Goal: Information Seeking & Learning: Find specific fact

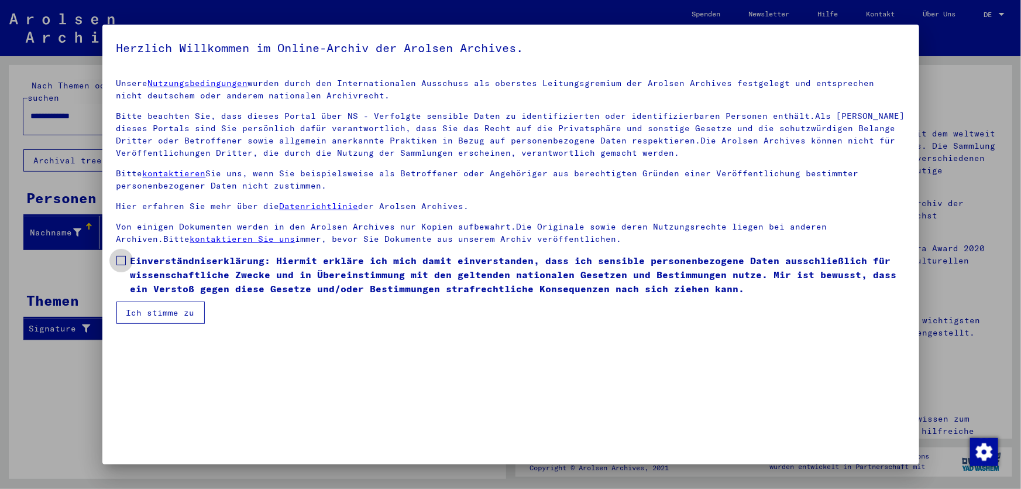
click at [122, 261] on span at bounding box center [120, 260] width 9 height 9
click at [149, 314] on button "Ich stimme zu" at bounding box center [160, 312] width 88 height 22
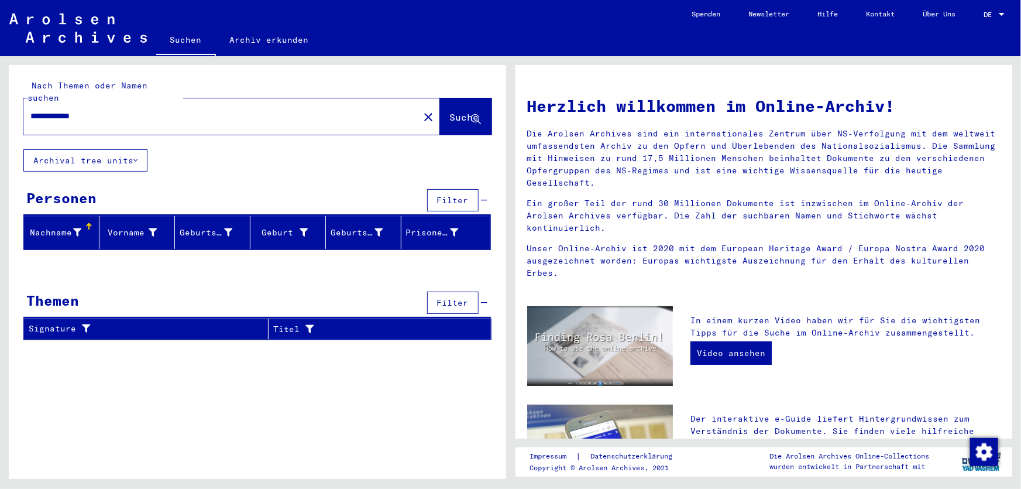
drag, startPoint x: 108, startPoint y: 106, endPoint x: 29, endPoint y: 105, distance: 79.0
click at [29, 105] on div "**********" at bounding box center [214, 116] width 382 height 26
paste input "text"
type input "**********"
click at [450, 111] on span "Suche" at bounding box center [464, 117] width 29 height 12
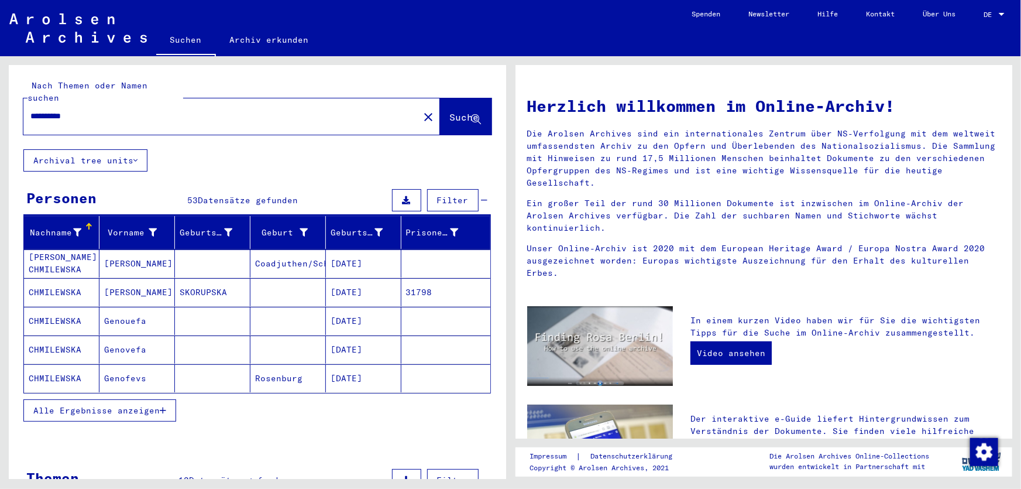
click at [133, 405] on span "Alle Ergebnisse anzeigen" at bounding box center [96, 410] width 126 height 11
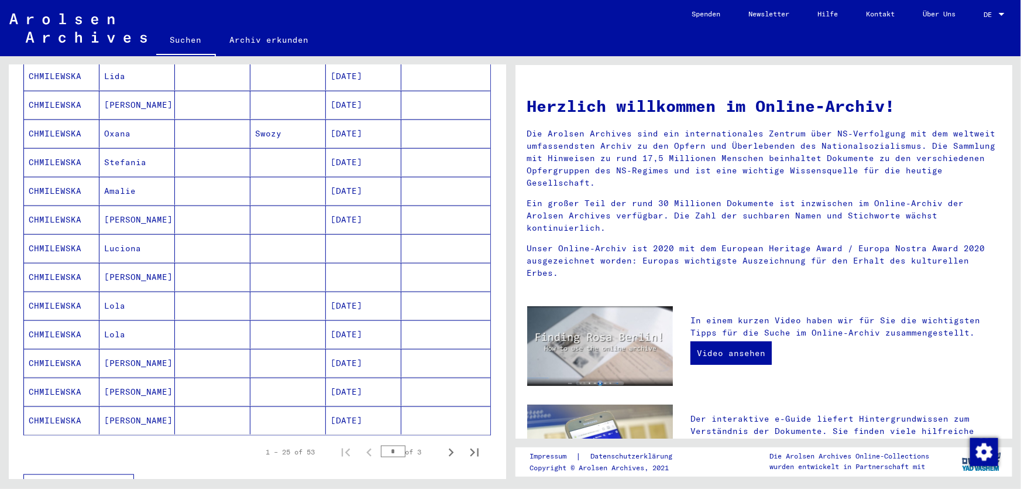
scroll to position [532, 0]
click at [443, 444] on icon "Next page" at bounding box center [451, 452] width 16 height 16
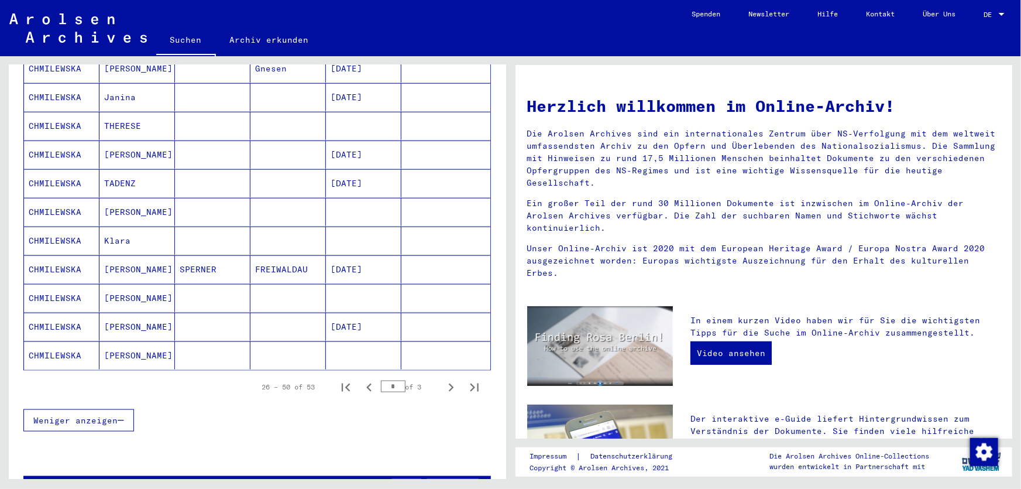
scroll to position [691, 0]
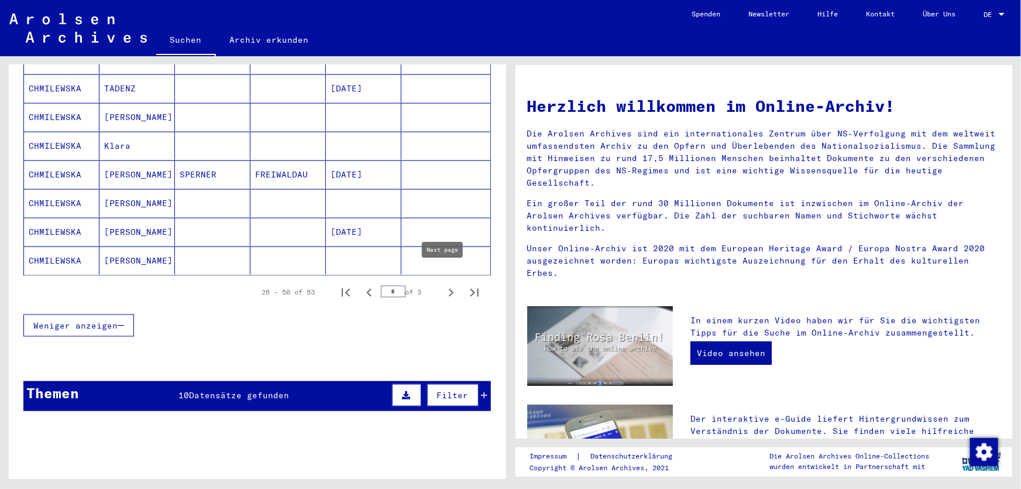
click at [443, 284] on icon "Next page" at bounding box center [451, 292] width 16 height 16
type input "*"
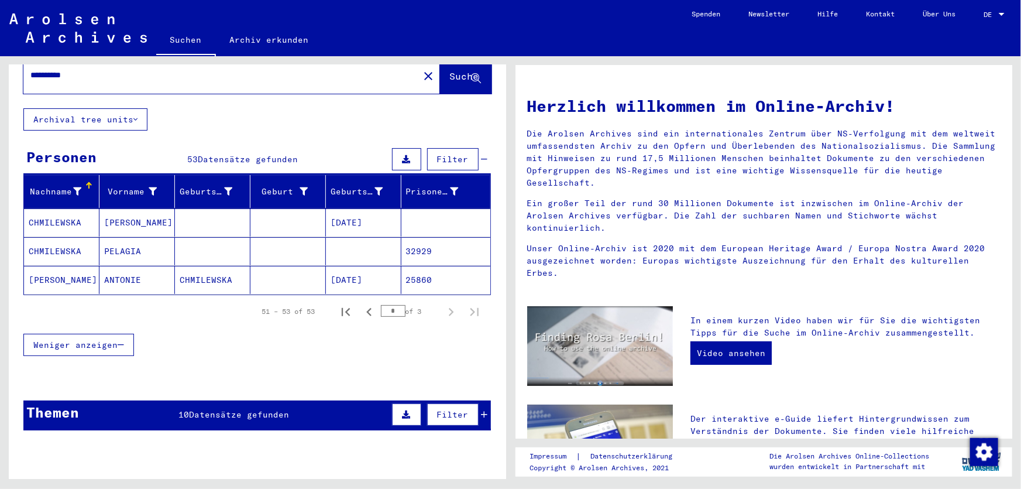
scroll to position [0, 0]
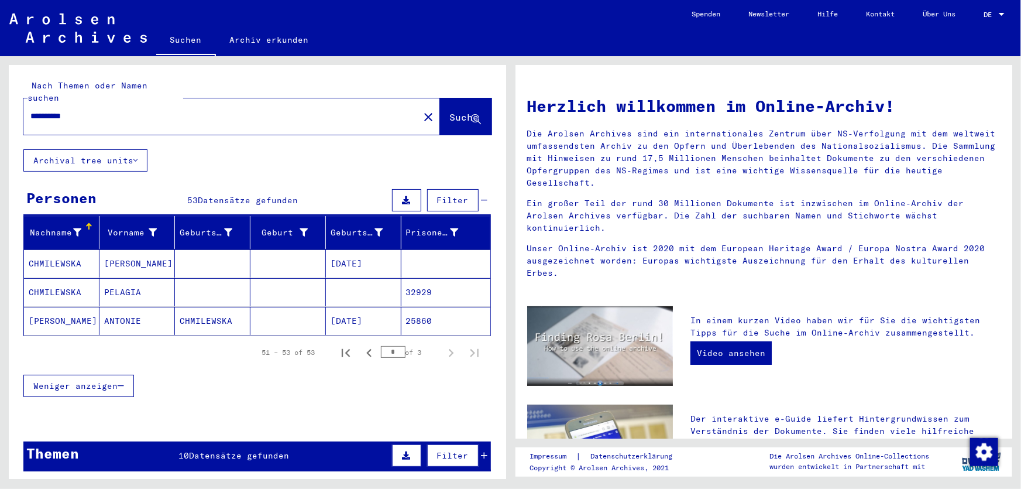
drag, startPoint x: 104, startPoint y: 102, endPoint x: 29, endPoint y: 100, distance: 75.5
click at [29, 103] on div "**********" at bounding box center [214, 116] width 382 height 26
paste input "*"
type input "**********"
click at [444, 115] on button "Suche" at bounding box center [465, 116] width 51 height 36
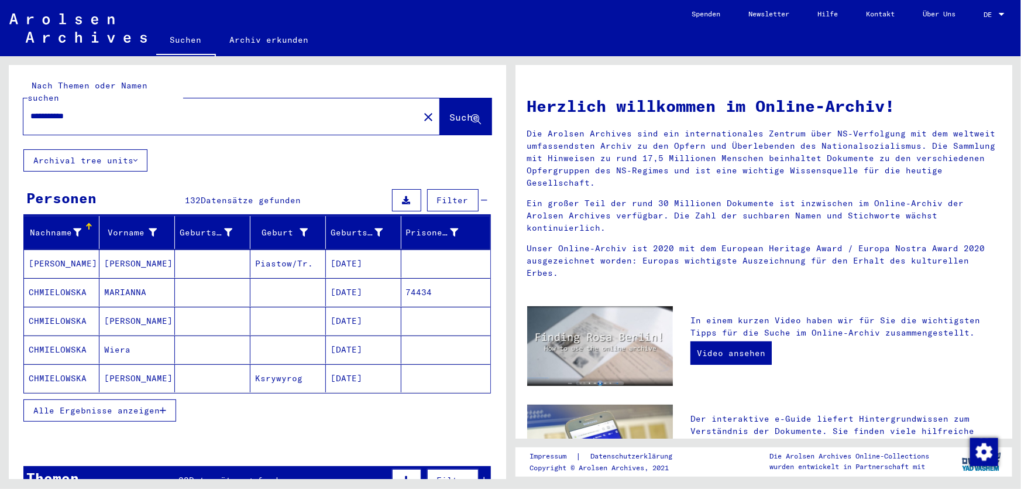
click at [132, 405] on span "Alle Ergebnisse anzeigen" at bounding box center [96, 410] width 126 height 11
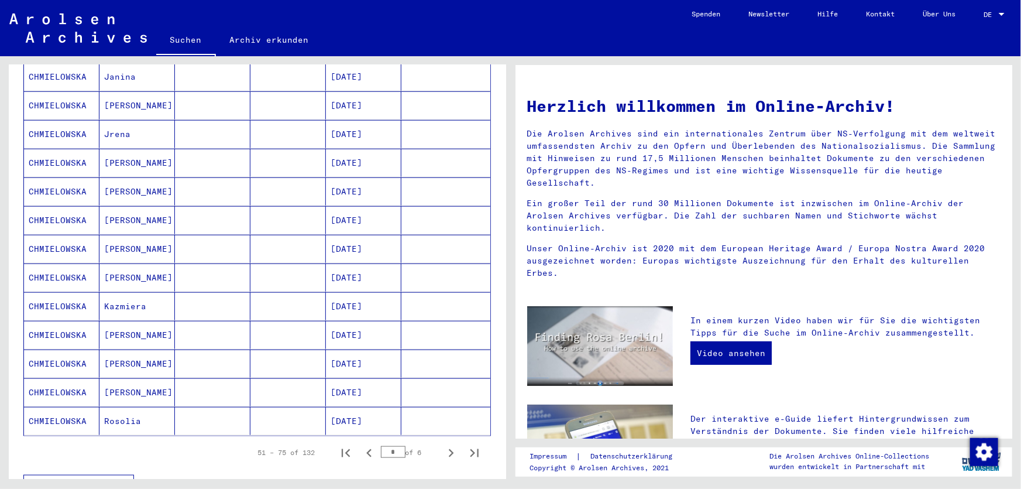
scroll to position [532, 0]
click at [443, 444] on icon "Next page" at bounding box center [451, 452] width 16 height 16
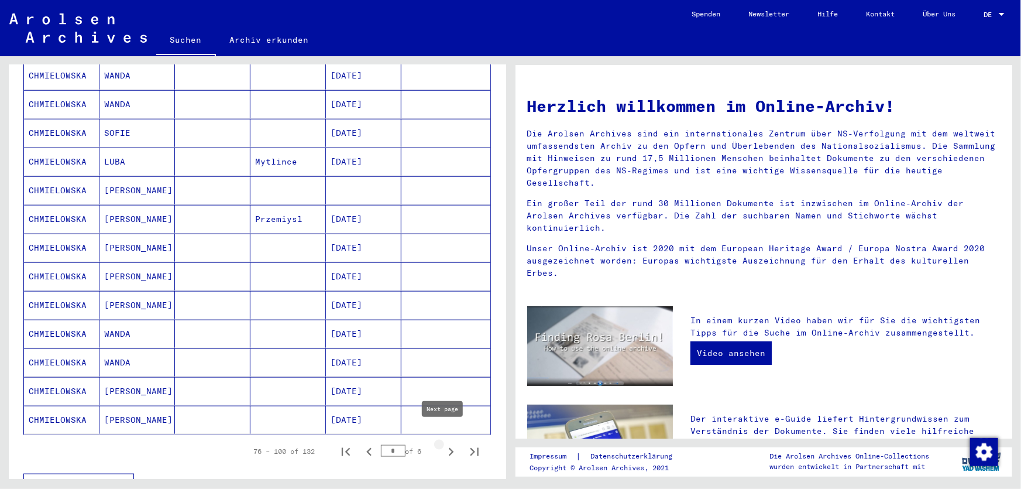
type input "*"
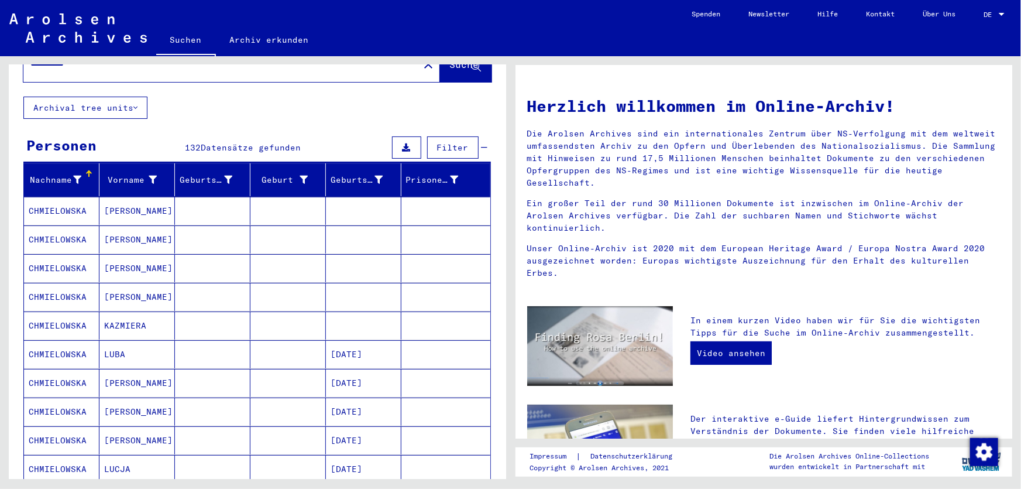
scroll to position [0, 0]
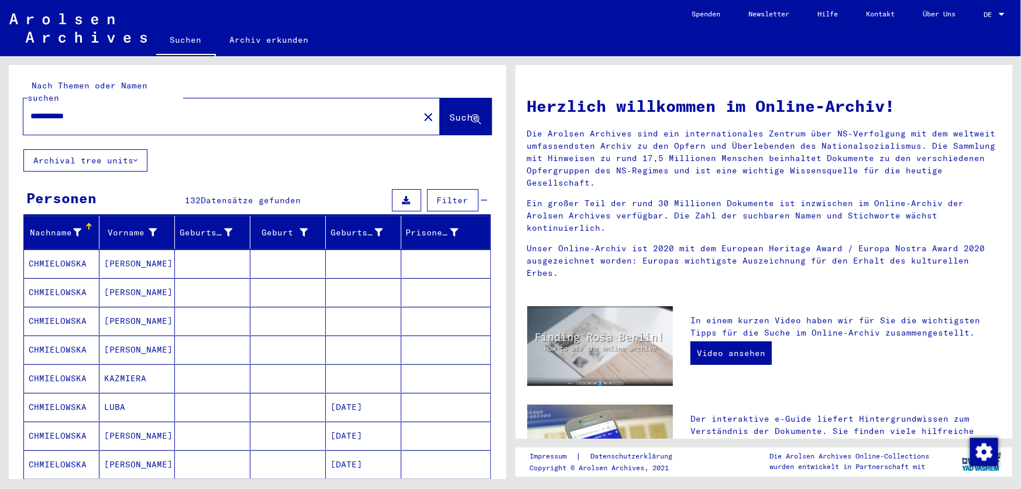
click at [140, 110] on input "**********" at bounding box center [217, 116] width 374 height 12
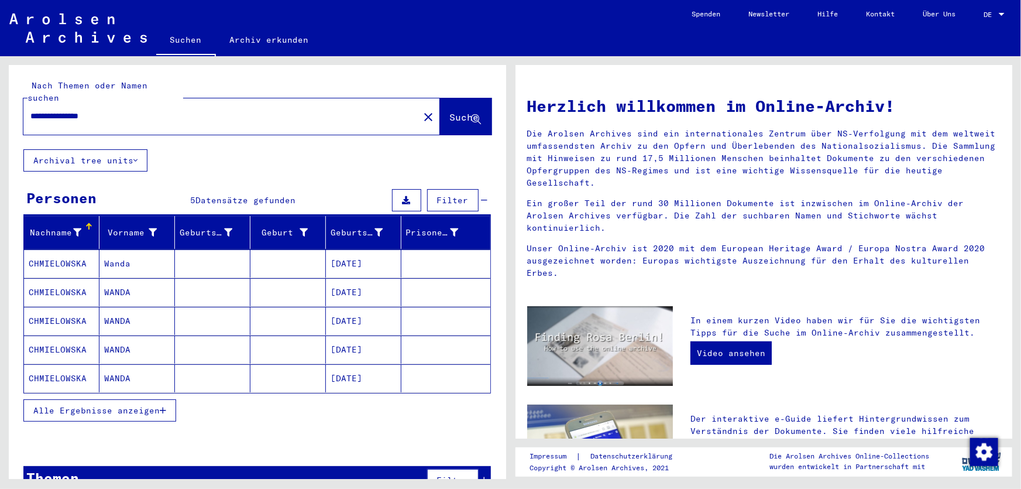
click at [83, 405] on span "Alle Ergebnisse anzeigen" at bounding box center [96, 410] width 126 height 11
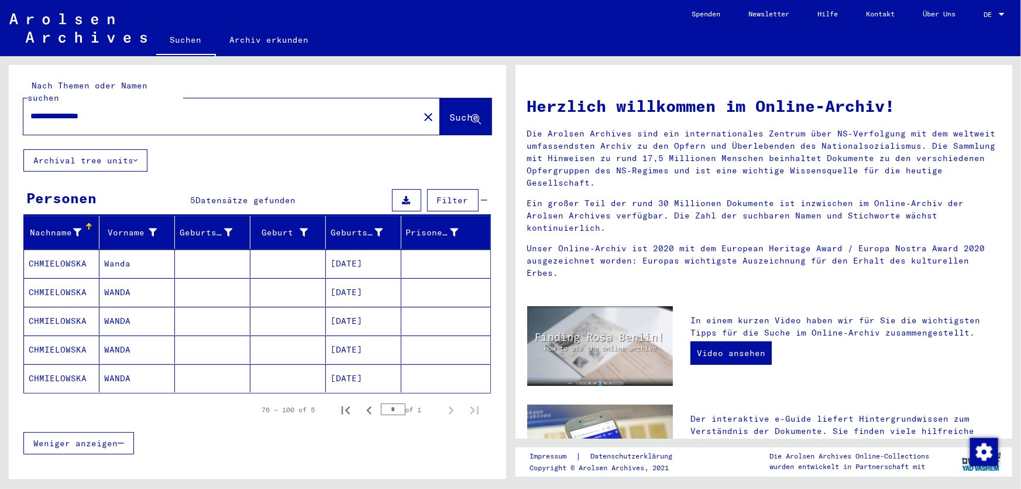
drag, startPoint x: 91, startPoint y: 104, endPoint x: 25, endPoint y: 105, distance: 66.1
click at [25, 105] on div "**********" at bounding box center [214, 116] width 382 height 26
paste input "text"
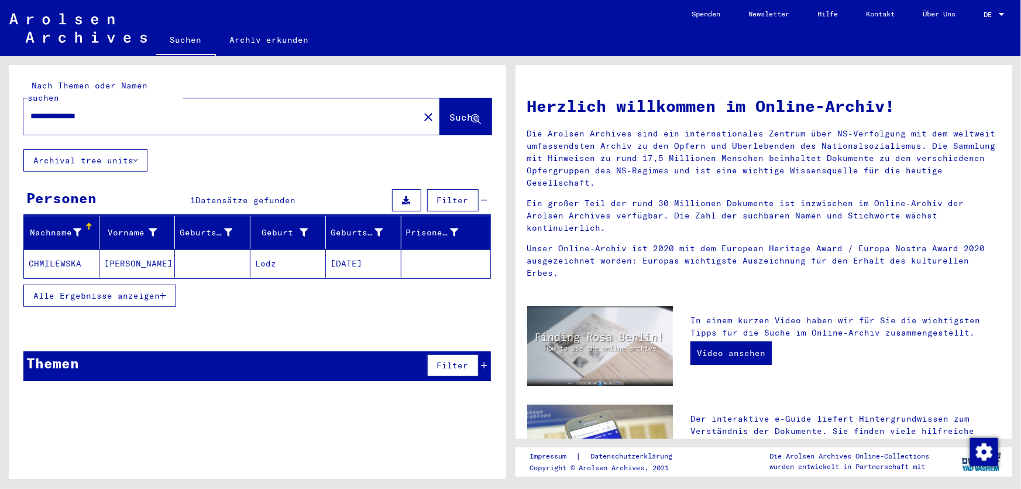
drag, startPoint x: 390, startPoint y: 251, endPoint x: 330, endPoint y: 250, distance: 59.7
click at [330, 250] on mat-cell "[DATE]" at bounding box center [363, 263] width 75 height 28
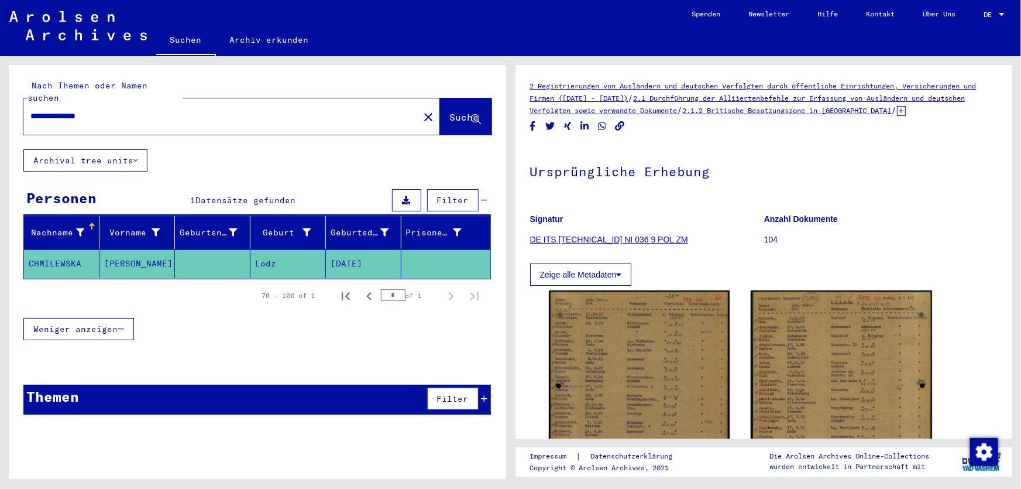
drag, startPoint x: 153, startPoint y: 105, endPoint x: 18, endPoint y: 100, distance: 134.7
click at [18, 100] on div "**********" at bounding box center [257, 107] width 497 height 84
paste input "text"
click at [36, 110] on input "**********" at bounding box center [221, 116] width 382 height 12
drag, startPoint x: 53, startPoint y: 105, endPoint x: 46, endPoint y: 105, distance: 7.0
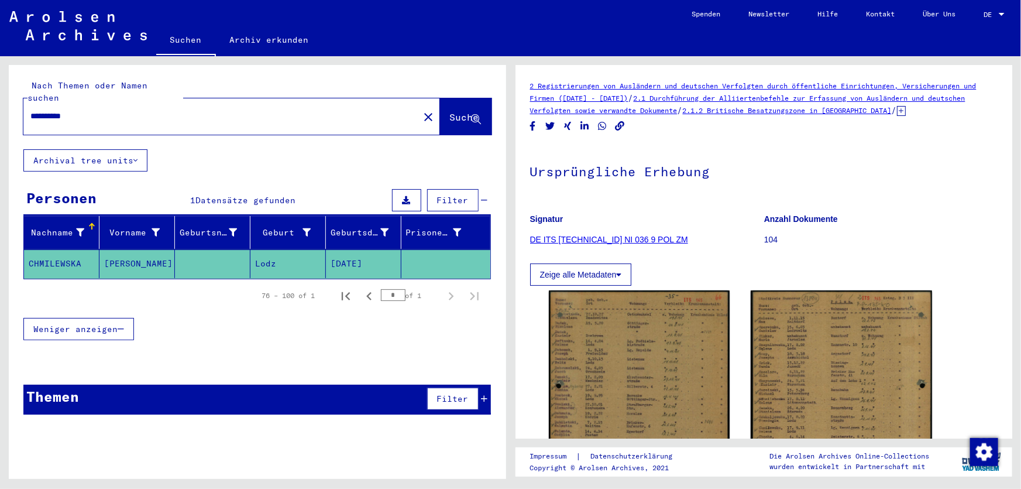
click at [46, 110] on input "**********" at bounding box center [221, 116] width 382 height 12
click at [30, 110] on input "**********" at bounding box center [221, 116] width 382 height 12
type input "**********"
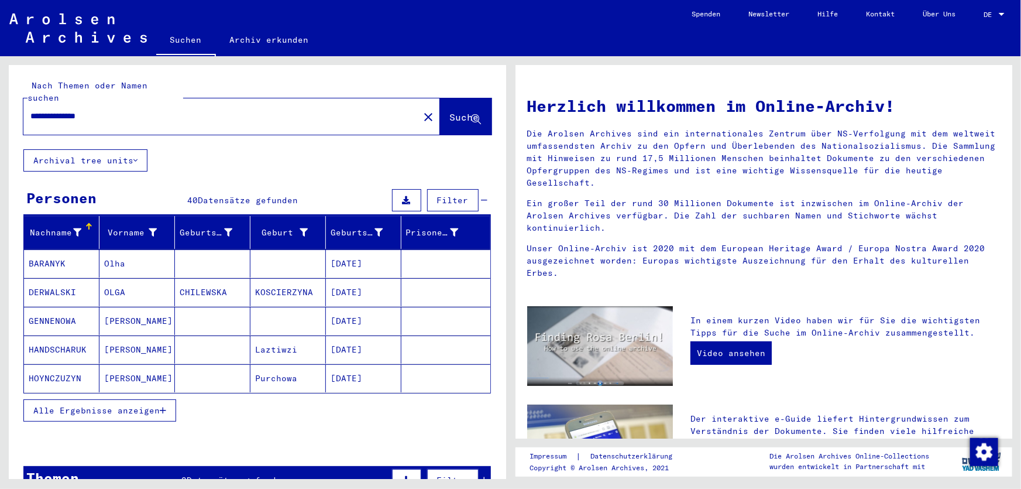
click at [116, 405] on button "Alle Ergebnisse anzeigen" at bounding box center [99, 410] width 153 height 22
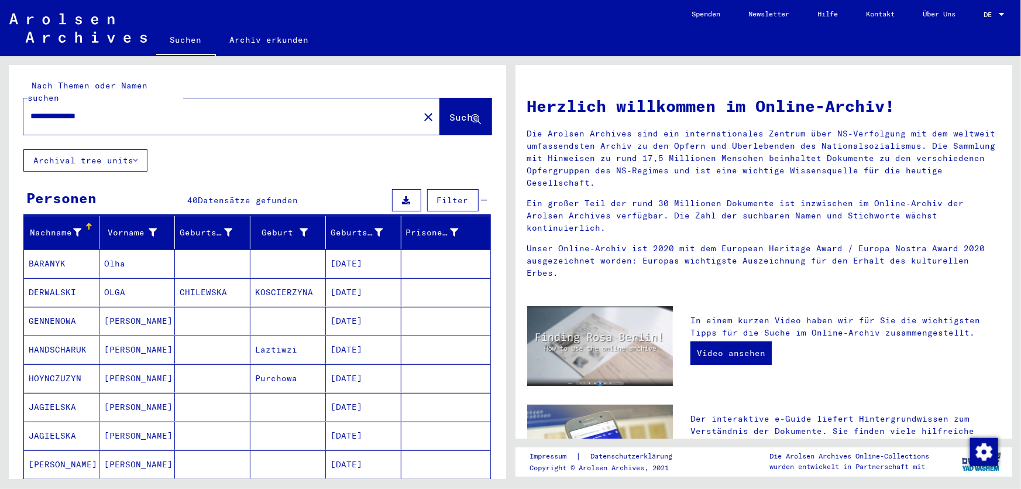
click at [357, 251] on mat-cell "[DATE]" at bounding box center [363, 263] width 75 height 28
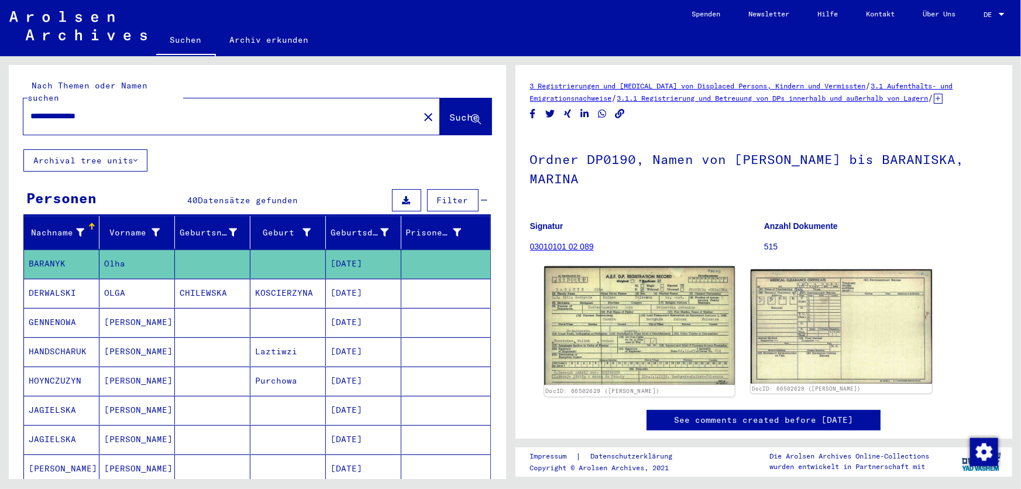
click at [661, 285] on img at bounding box center [639, 325] width 190 height 118
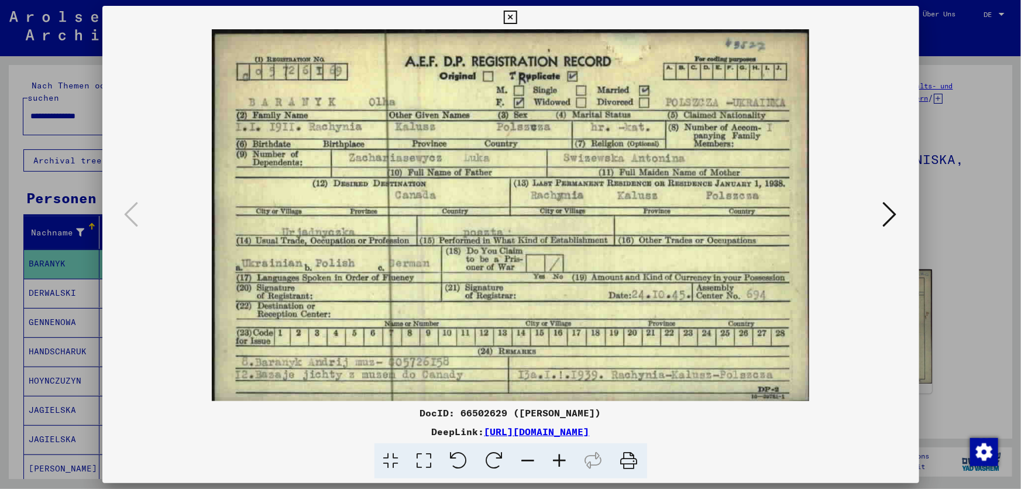
click at [949, 50] on div at bounding box center [510, 244] width 1021 height 489
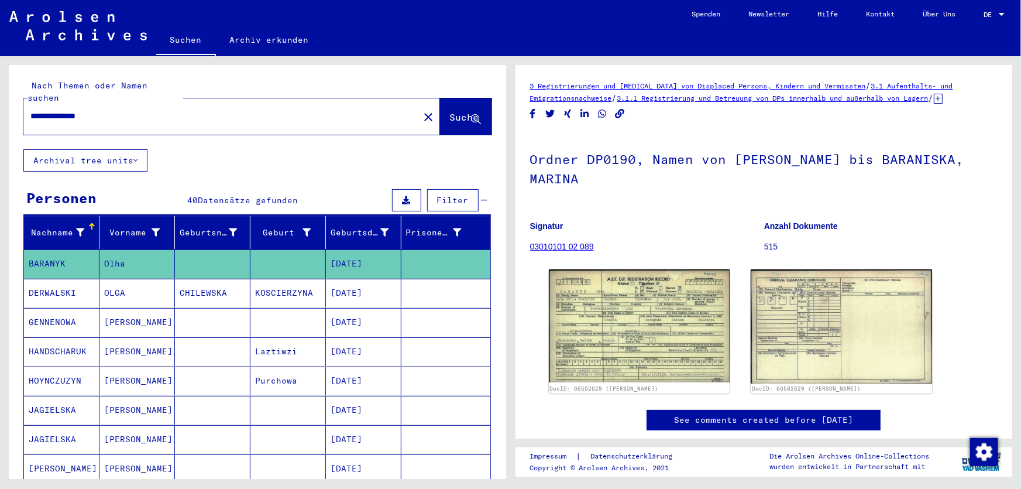
click at [342, 282] on mat-cell "[DATE]" at bounding box center [363, 293] width 75 height 29
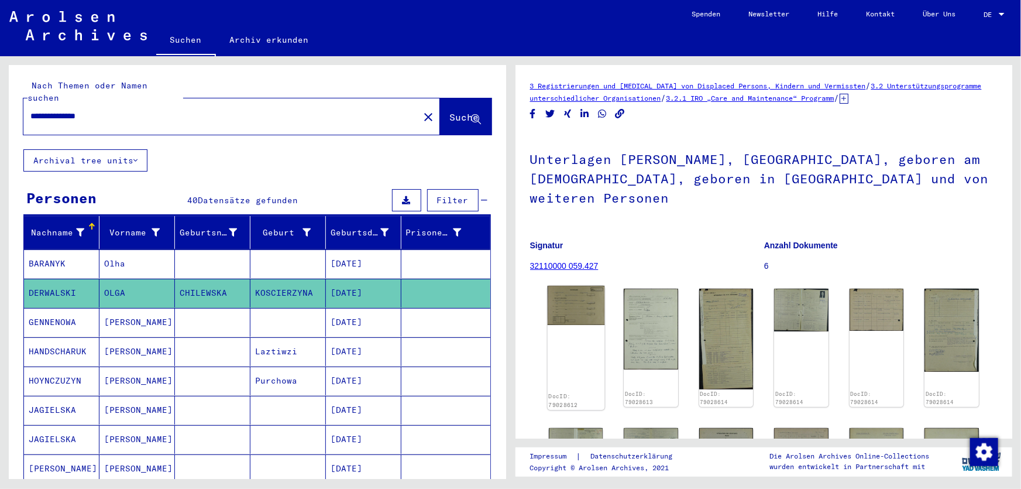
click at [583, 314] on img at bounding box center [575, 305] width 57 height 39
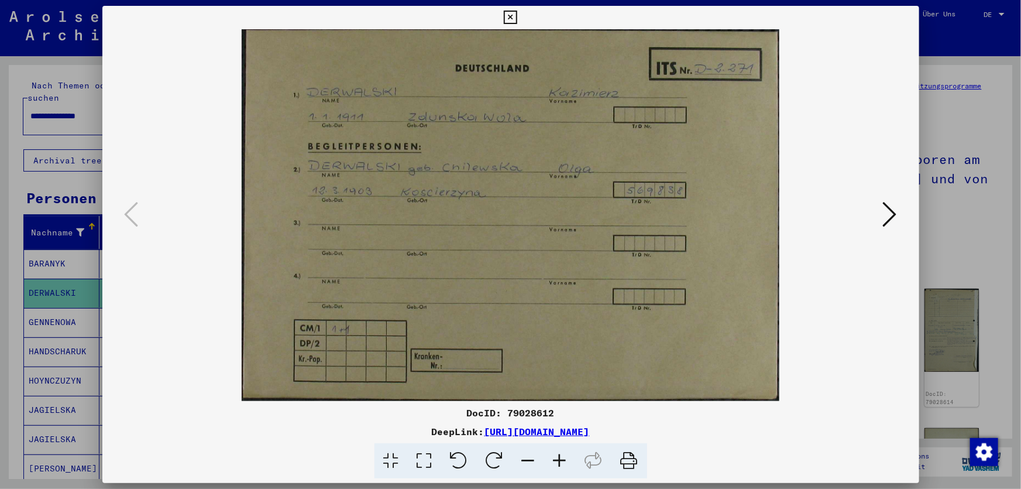
click at [886, 222] on icon at bounding box center [890, 214] width 14 height 28
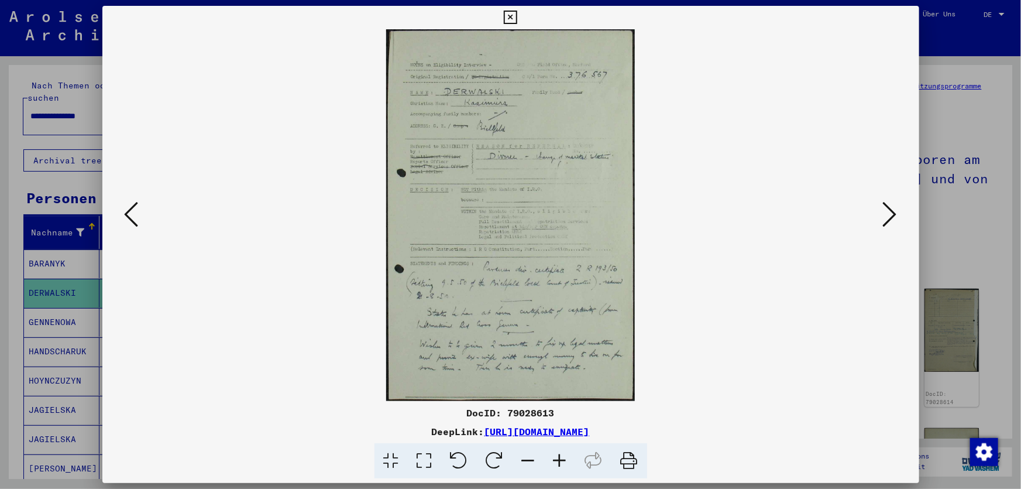
click at [886, 222] on icon at bounding box center [890, 214] width 14 height 28
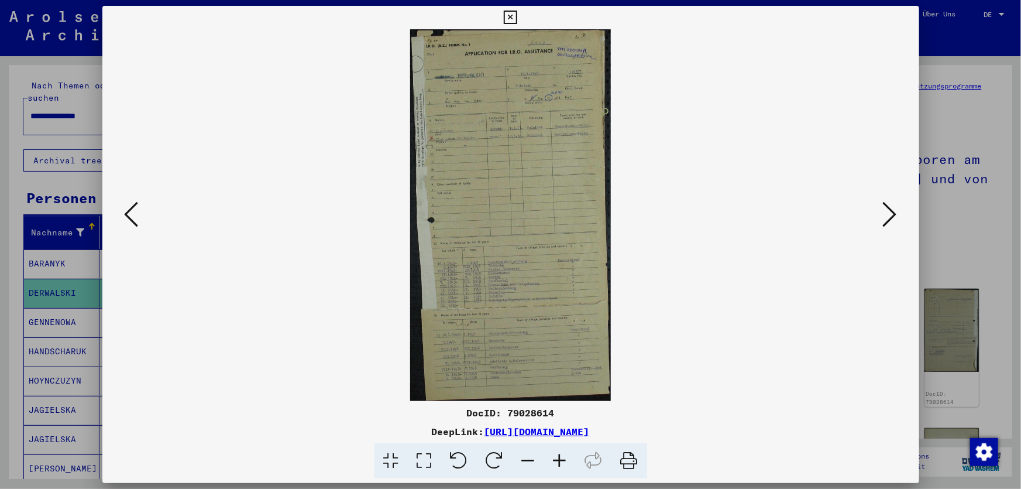
click at [965, 198] on div at bounding box center [510, 244] width 1021 height 489
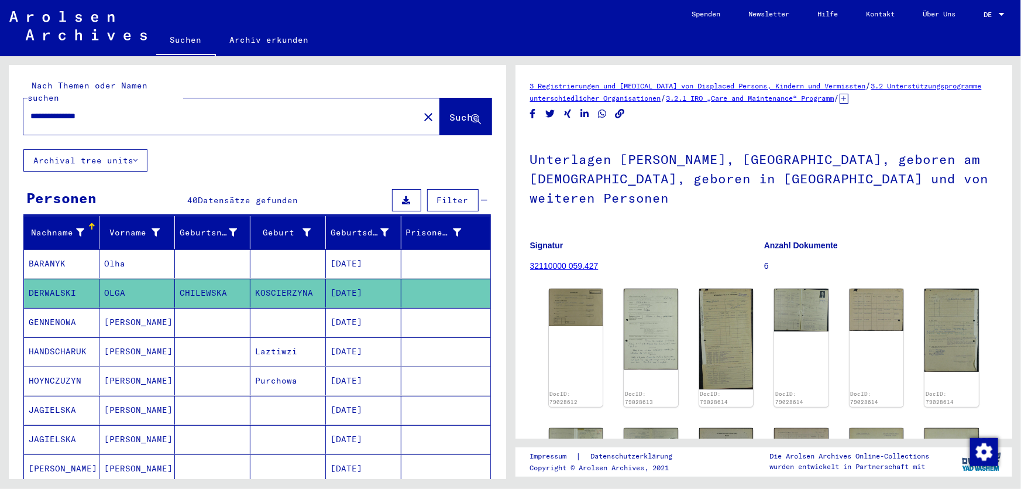
click at [352, 308] on mat-cell "[DATE]" at bounding box center [363, 322] width 75 height 29
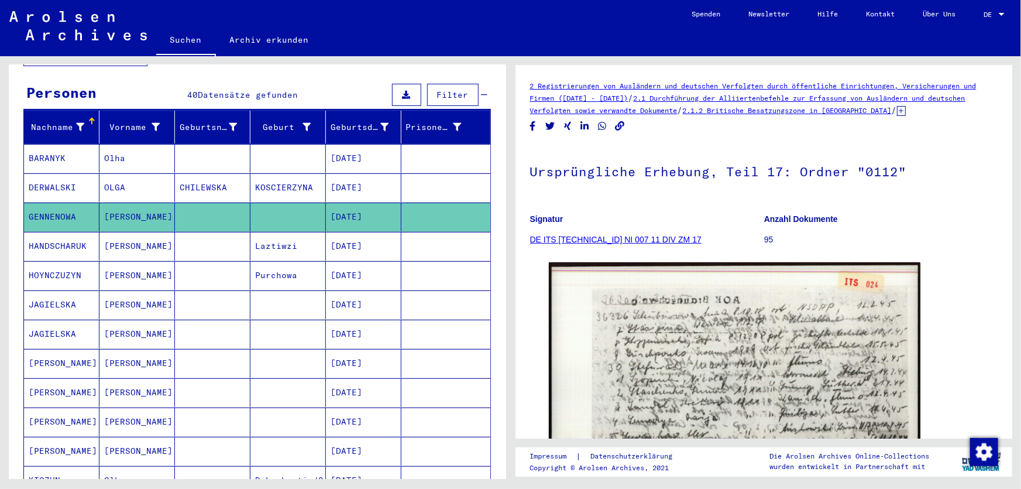
scroll to position [106, 0]
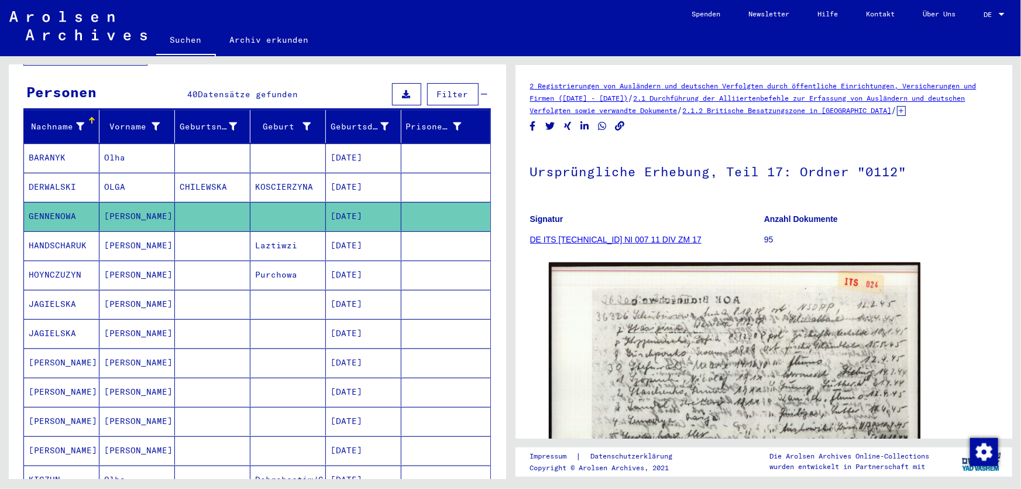
click at [336, 231] on mat-cell "[DATE]" at bounding box center [363, 245] width 75 height 29
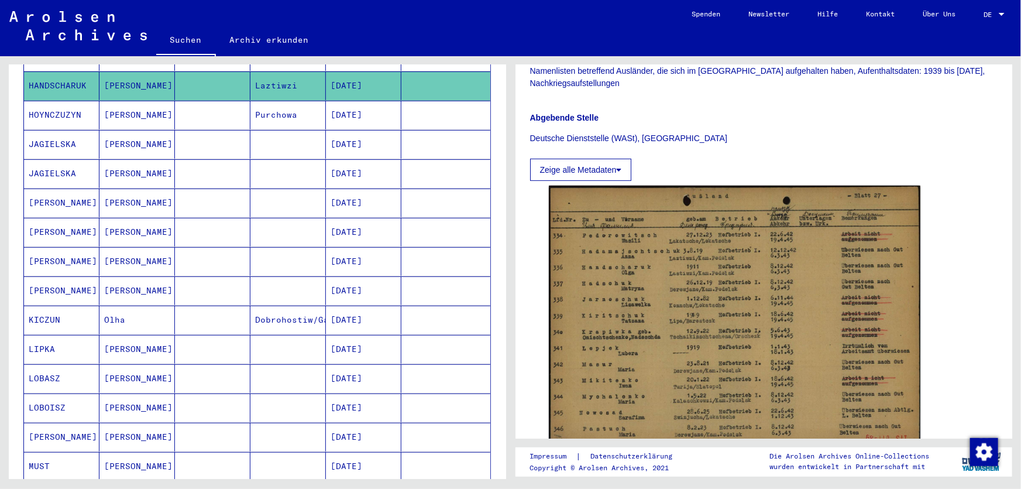
scroll to position [106, 0]
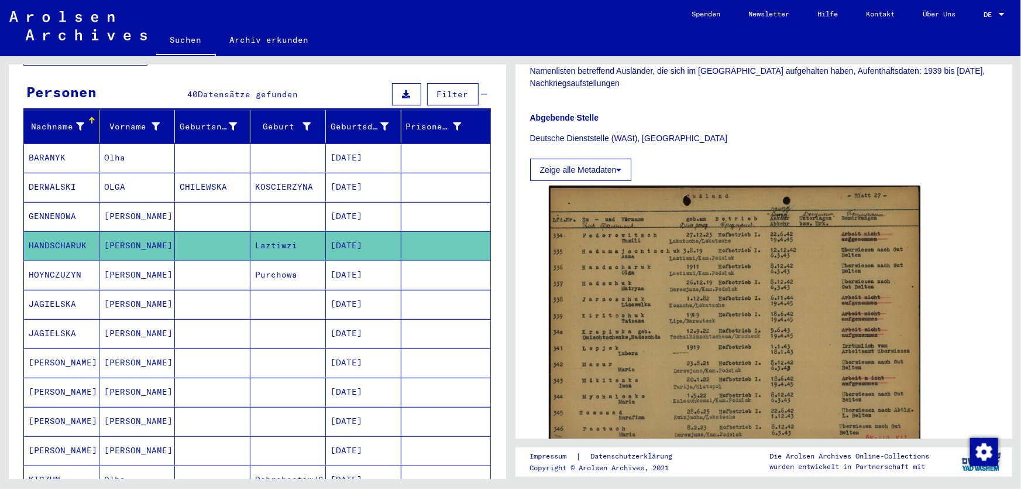
click at [345, 269] on mat-cell "[DATE]" at bounding box center [363, 274] width 75 height 29
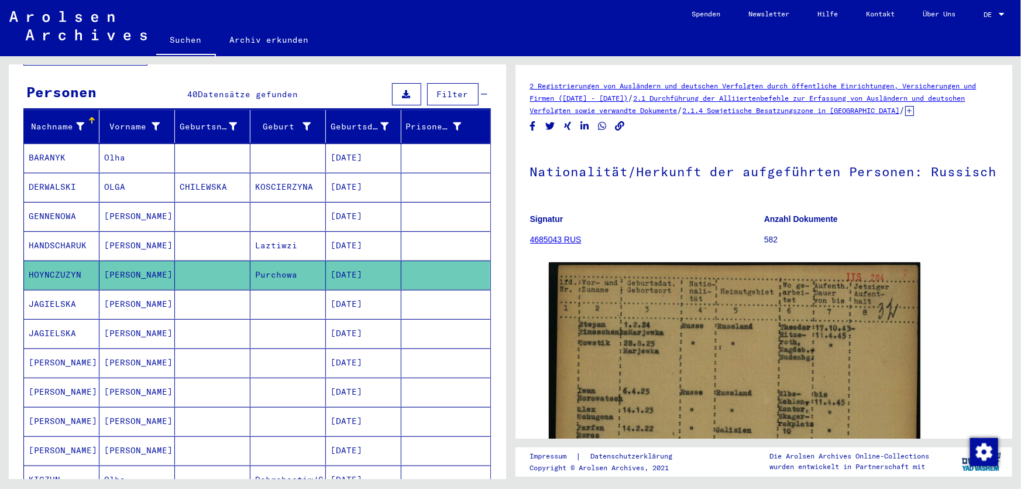
click at [362, 297] on mat-cell "[DATE]" at bounding box center [363, 304] width 75 height 29
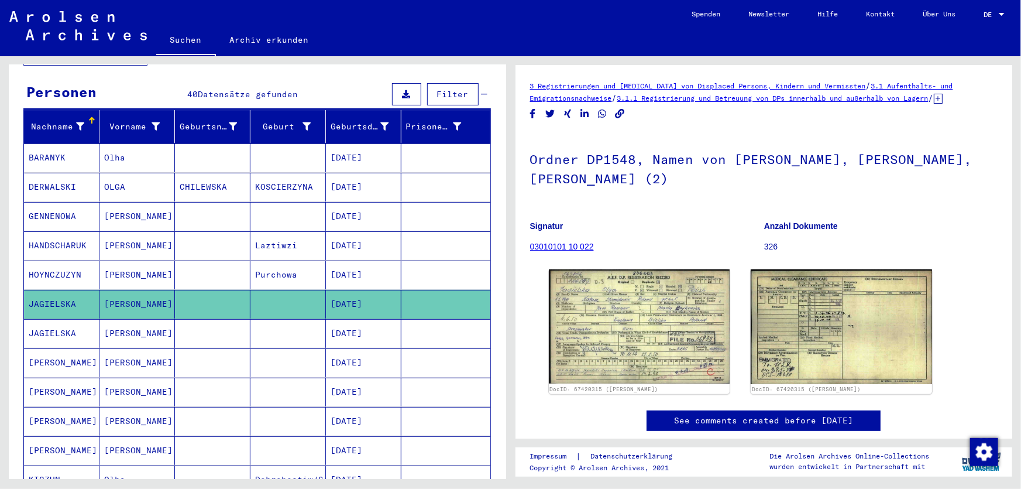
scroll to position [53, 0]
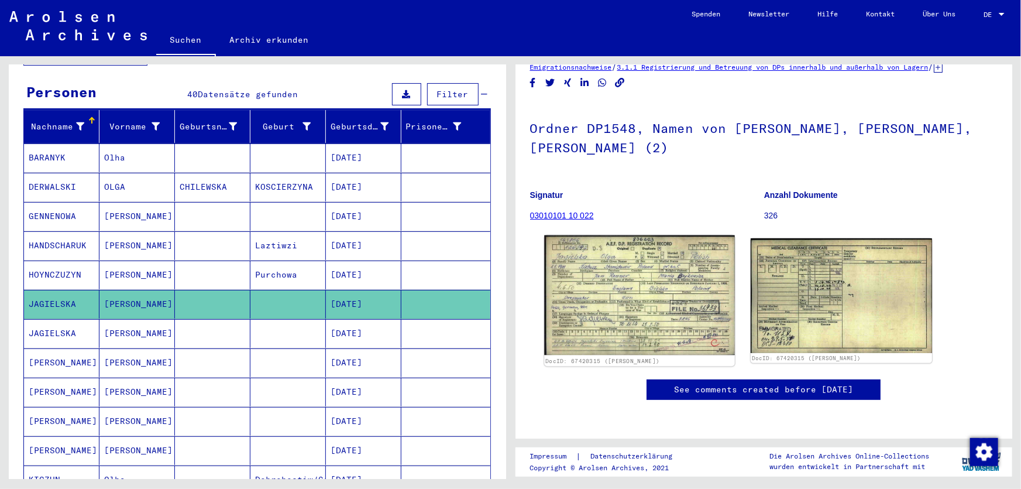
click at [608, 248] on img at bounding box center [639, 295] width 190 height 120
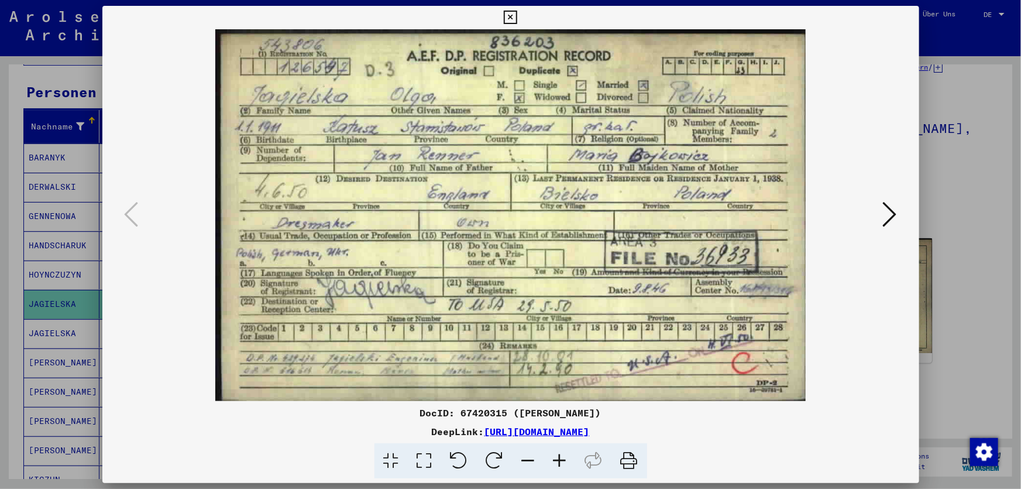
click at [965, 39] on div at bounding box center [510, 244] width 1021 height 489
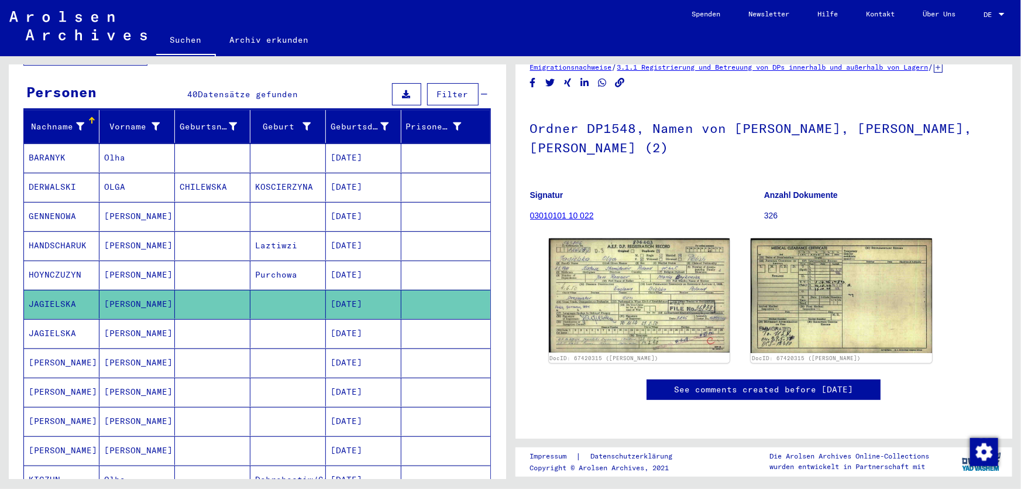
click at [332, 319] on mat-cell "[DATE]" at bounding box center [363, 333] width 75 height 29
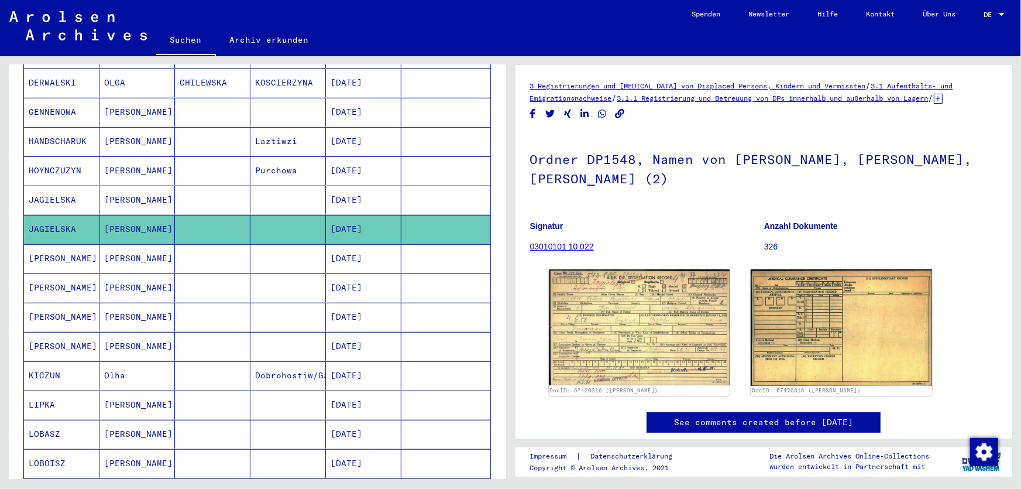
scroll to position [212, 0]
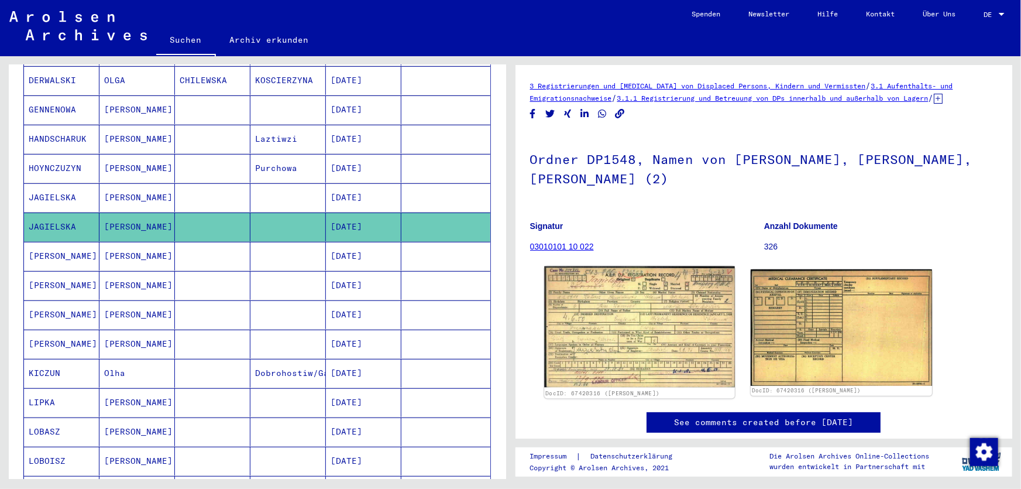
click at [617, 287] on img at bounding box center [639, 326] width 190 height 121
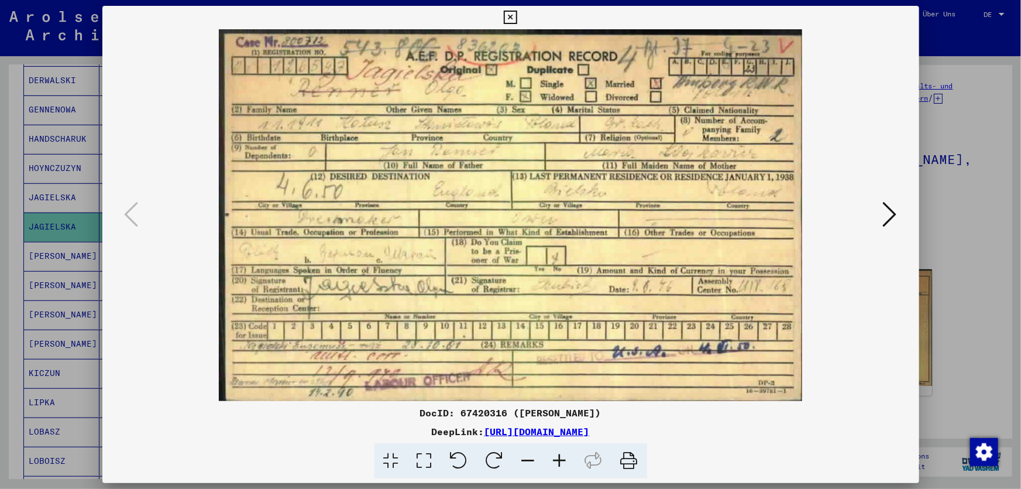
click at [976, 109] on div at bounding box center [510, 244] width 1021 height 489
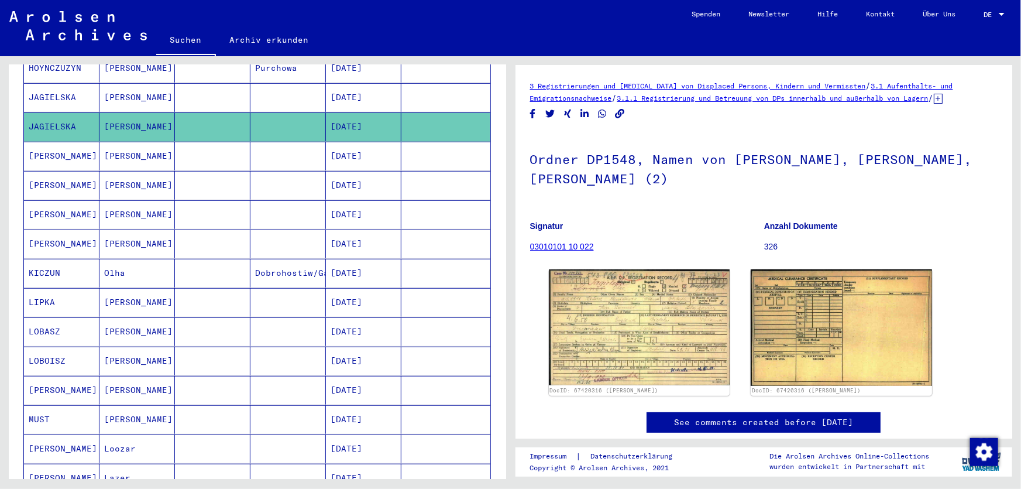
scroll to position [297, 0]
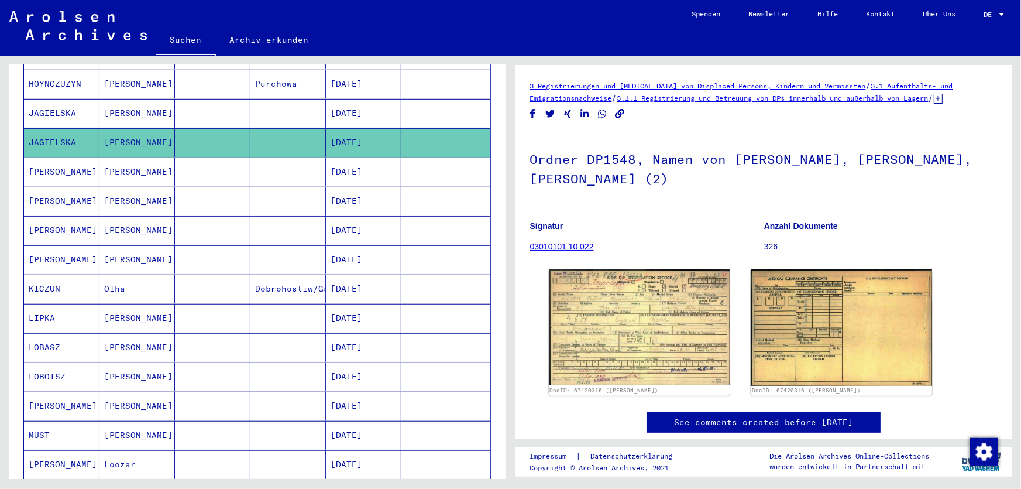
click at [352, 160] on mat-cell "[DATE]" at bounding box center [363, 171] width 75 height 29
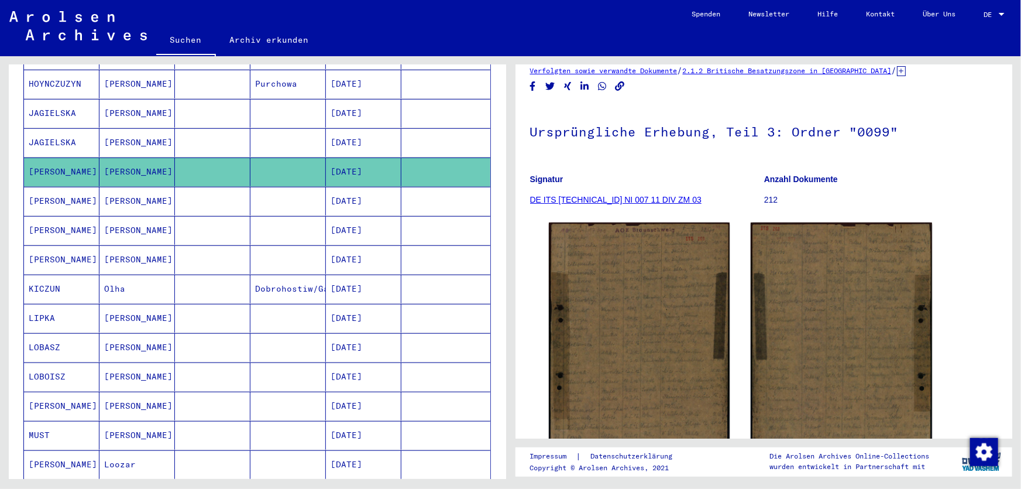
scroll to position [106, 0]
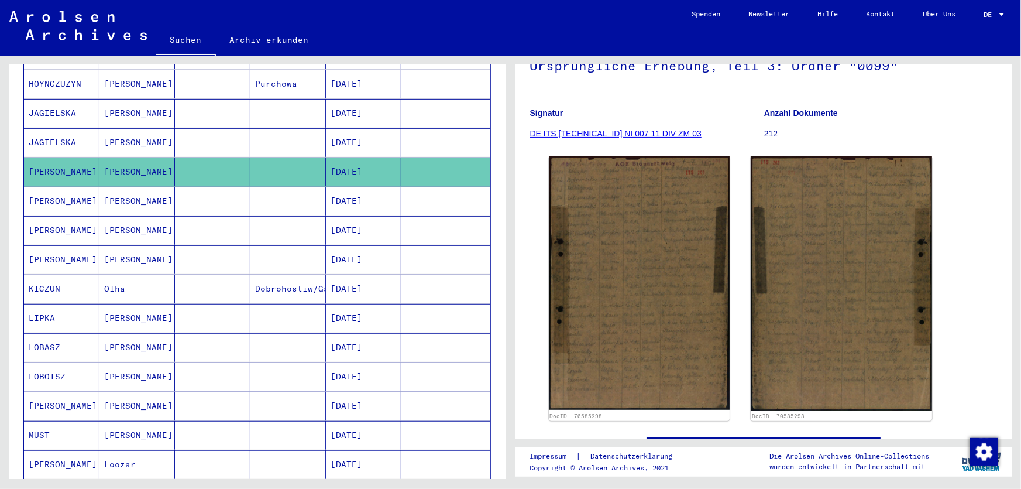
click at [357, 194] on mat-cell "[DATE]" at bounding box center [363, 201] width 75 height 29
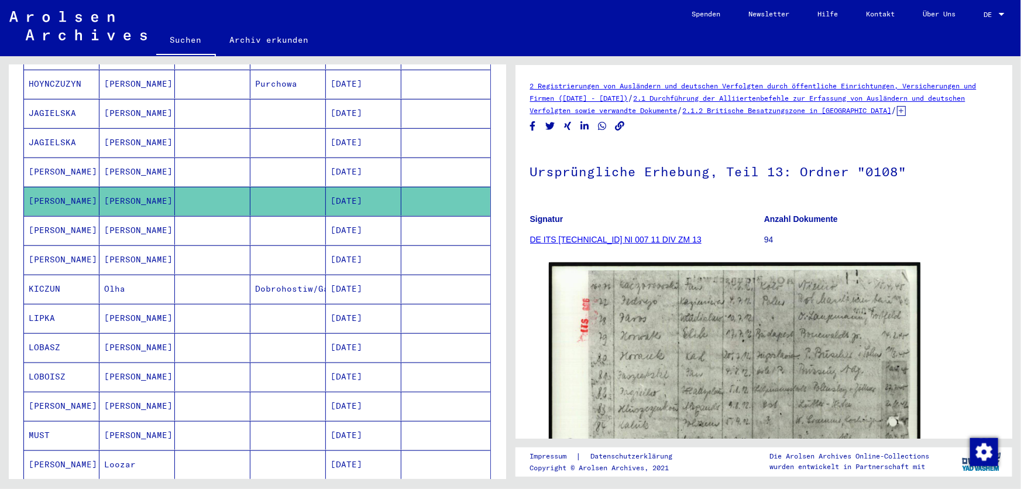
click at [356, 217] on mat-cell "[DATE]" at bounding box center [363, 230] width 75 height 29
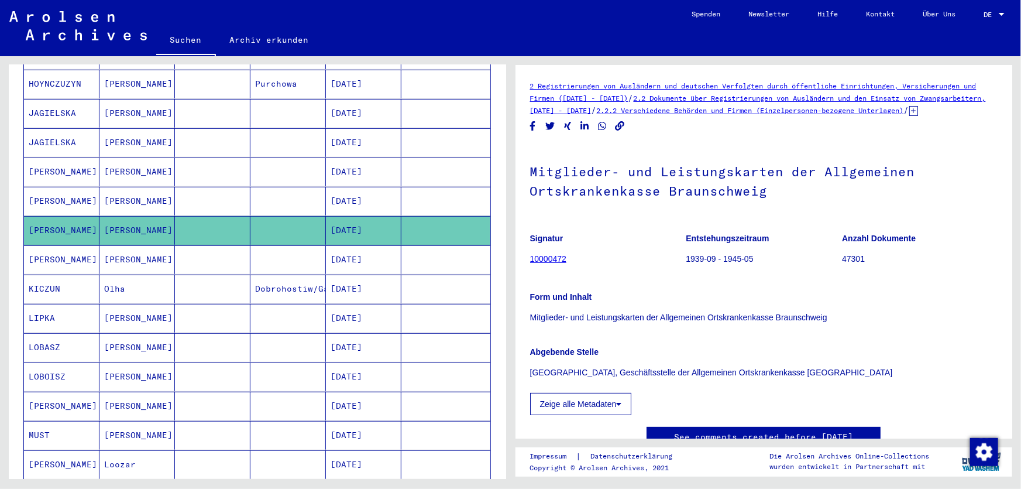
click at [359, 246] on mat-cell "[DATE]" at bounding box center [363, 259] width 75 height 29
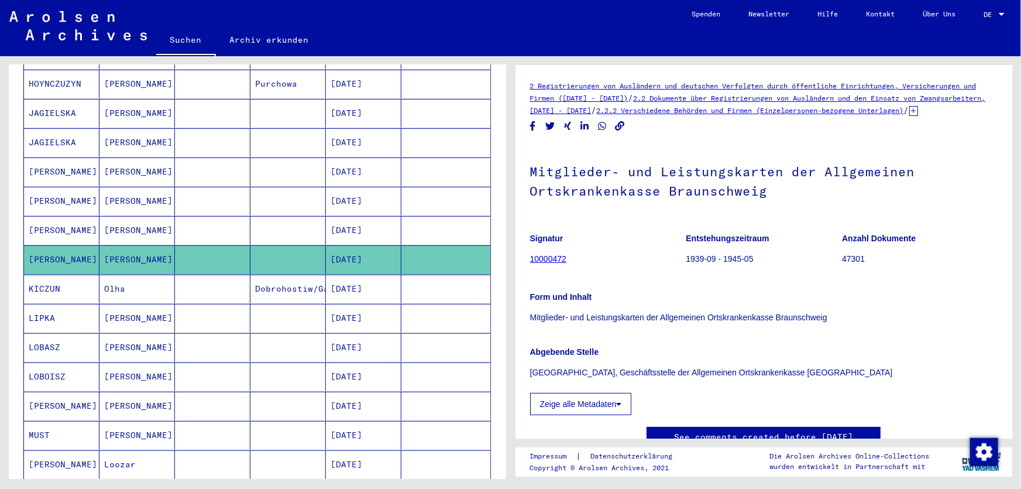
click at [359, 246] on mat-cell "[DATE]" at bounding box center [363, 259] width 75 height 29
click at [362, 274] on mat-cell "[DATE]" at bounding box center [363, 288] width 75 height 29
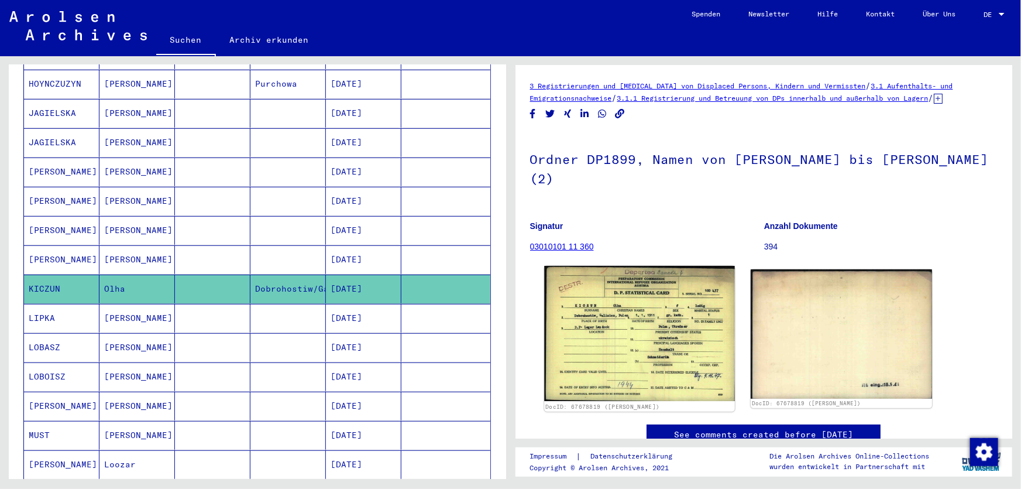
click at [620, 316] on img at bounding box center [639, 333] width 190 height 135
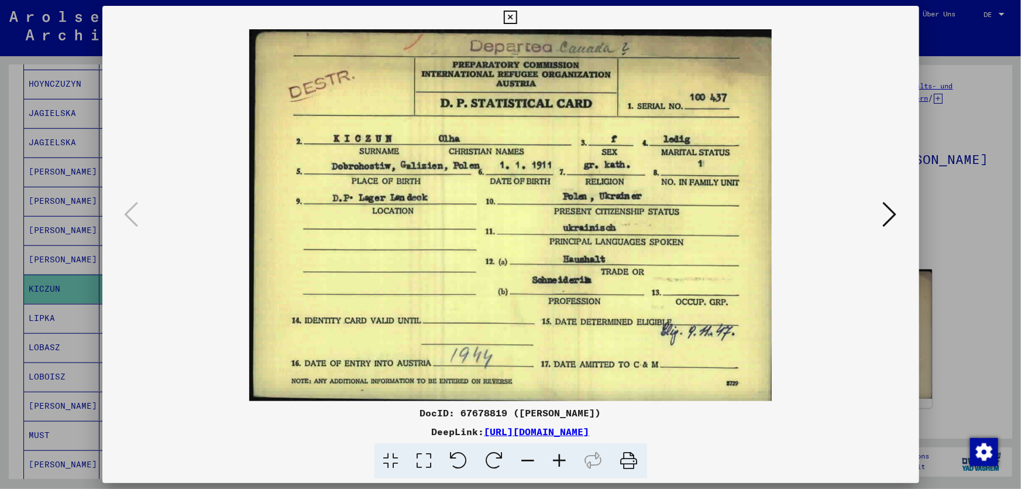
click at [944, 215] on div at bounding box center [510, 244] width 1021 height 489
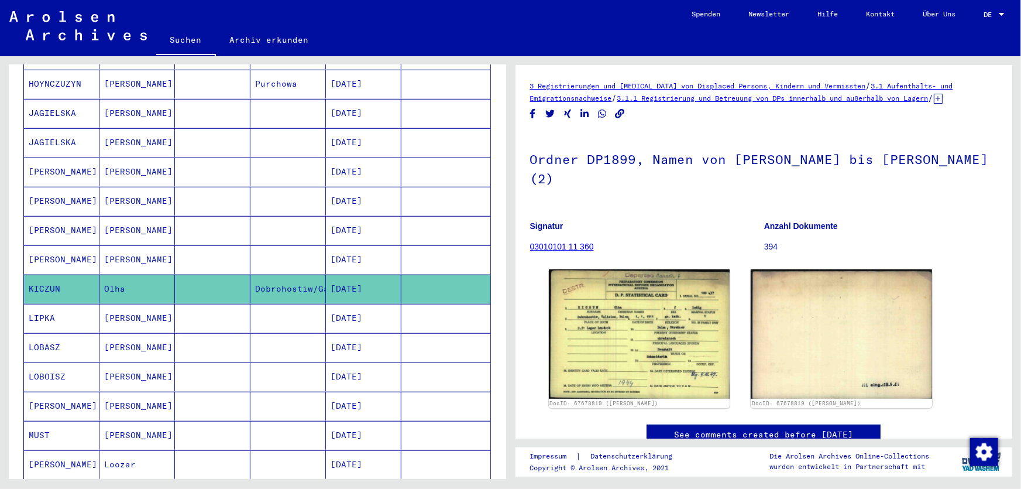
click at [335, 309] on mat-cell "[DATE]" at bounding box center [363, 318] width 75 height 29
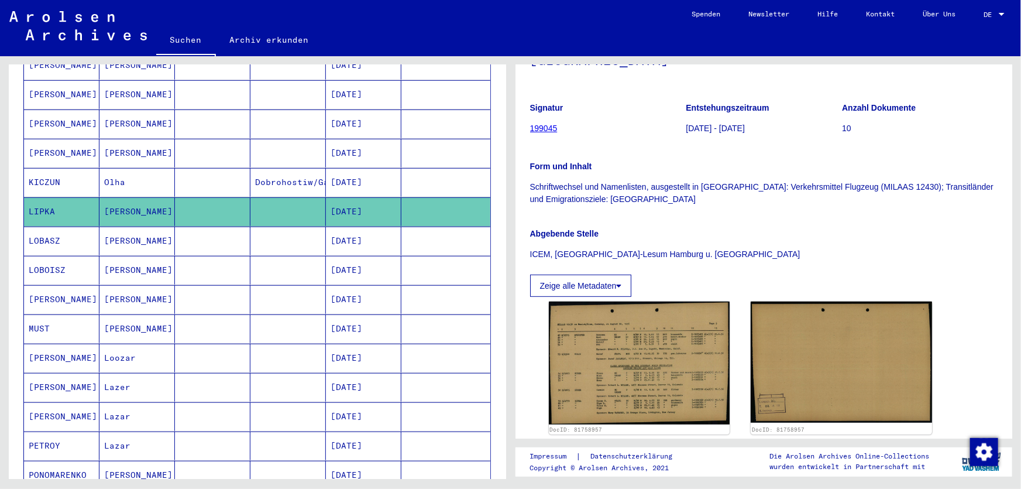
scroll to position [159, 0]
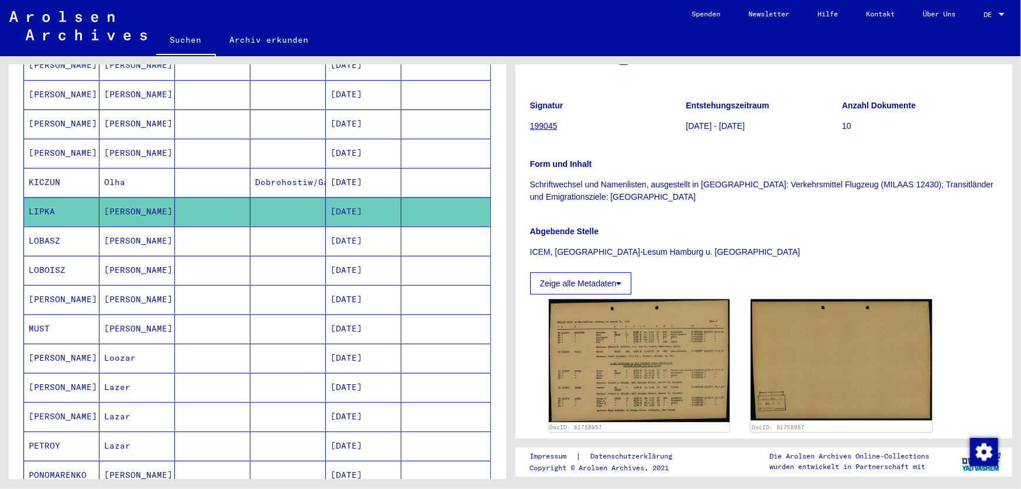
click at [351, 226] on mat-cell "[DATE]" at bounding box center [363, 240] width 75 height 29
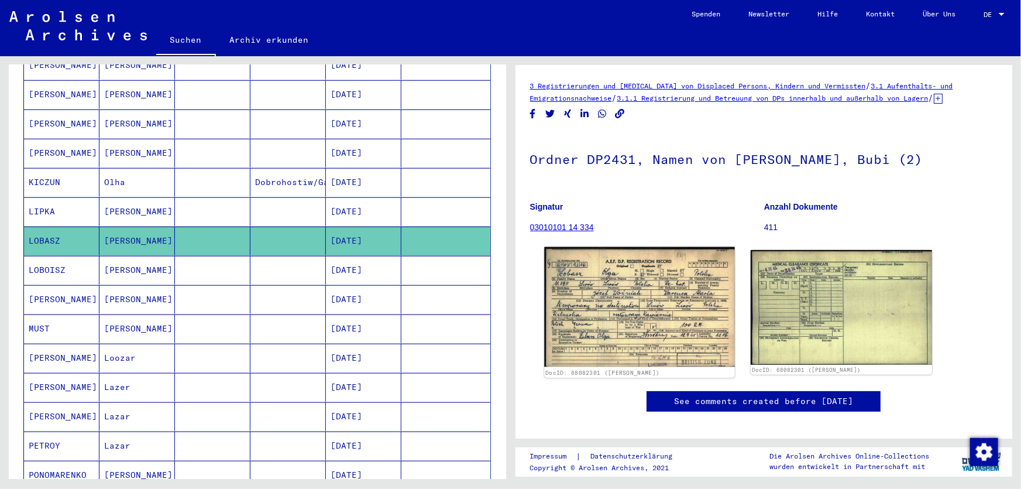
click at [629, 339] on img at bounding box center [639, 307] width 190 height 120
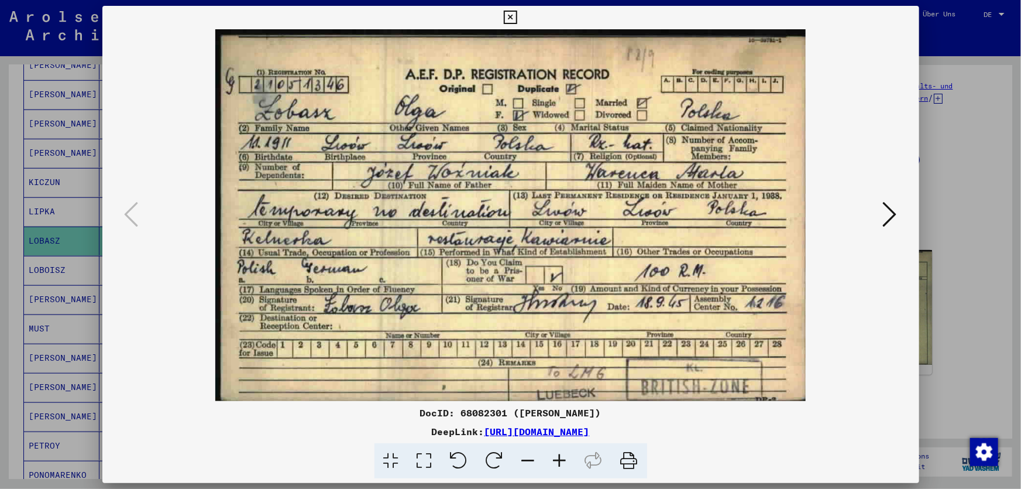
click at [965, 214] on div at bounding box center [510, 244] width 1021 height 489
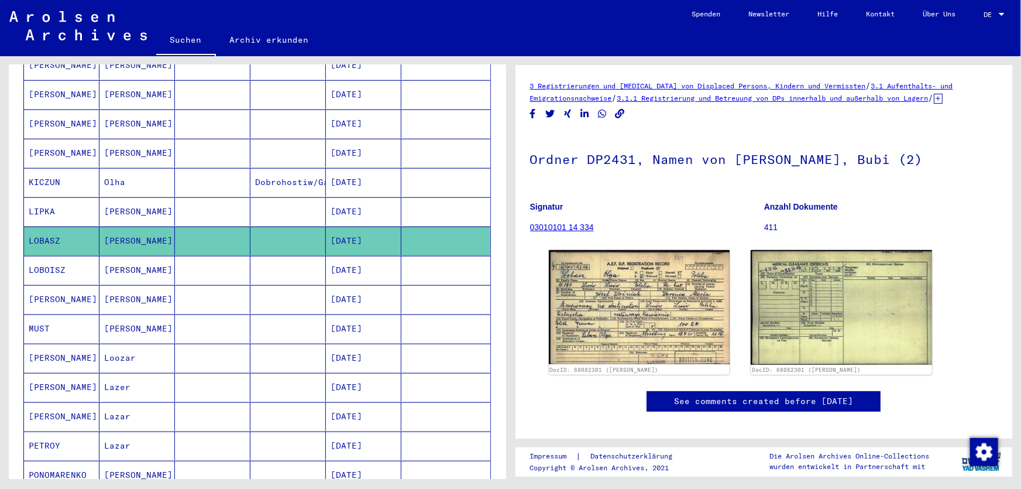
click at [348, 262] on mat-cell "[DATE]" at bounding box center [363, 270] width 75 height 29
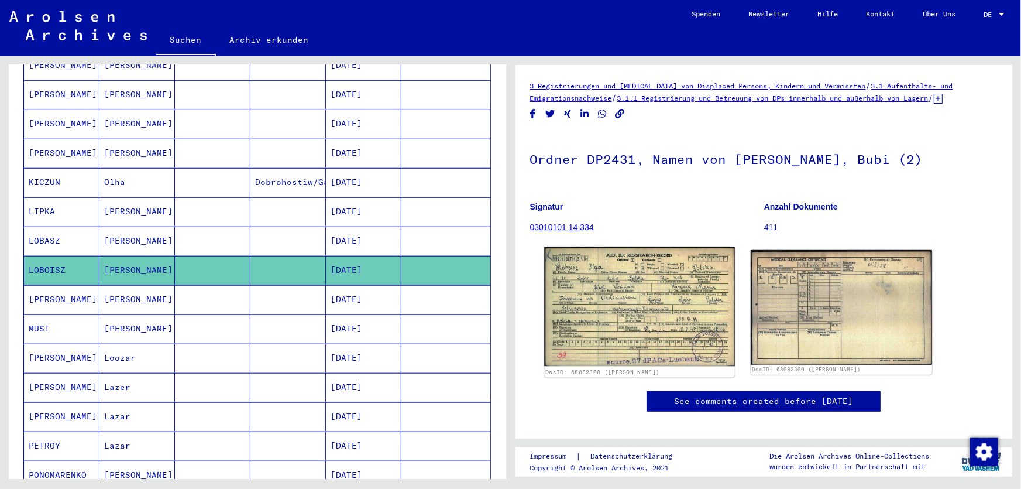
click at [617, 307] on img at bounding box center [639, 306] width 190 height 119
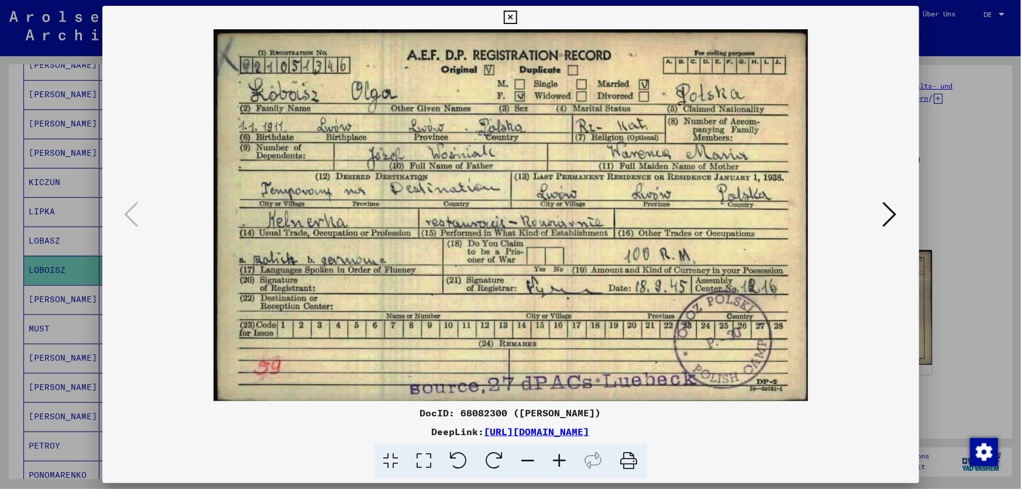
click at [963, 214] on div at bounding box center [510, 244] width 1021 height 489
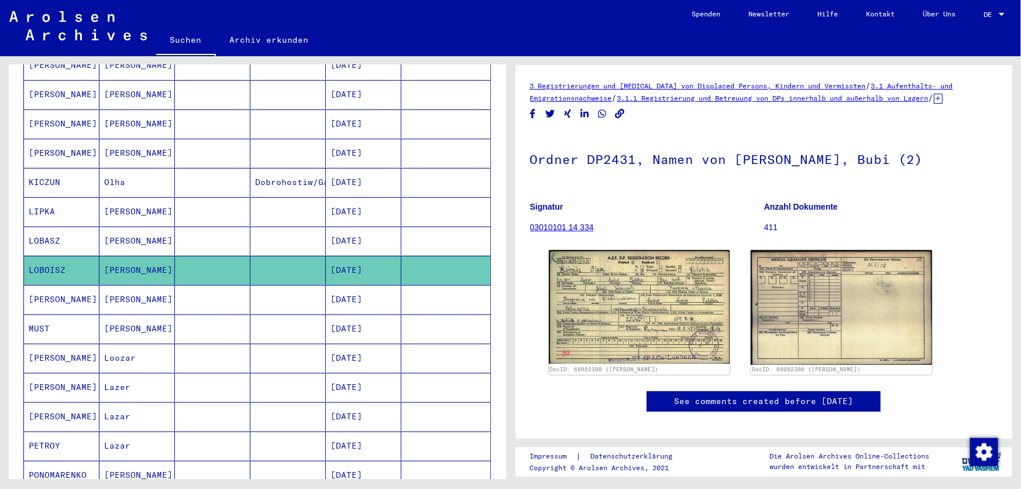
click at [362, 292] on mat-cell "[DATE]" at bounding box center [363, 299] width 75 height 29
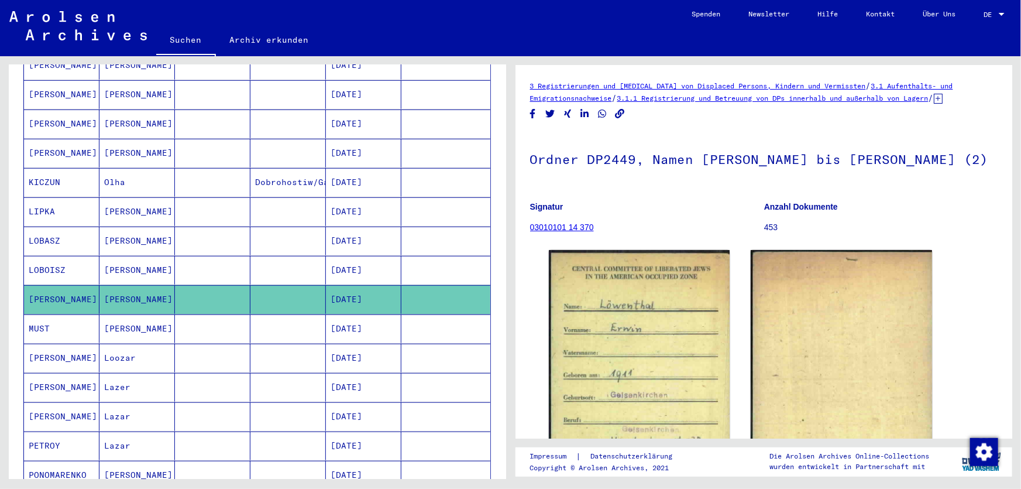
click at [351, 314] on mat-cell "[DATE]" at bounding box center [363, 328] width 75 height 29
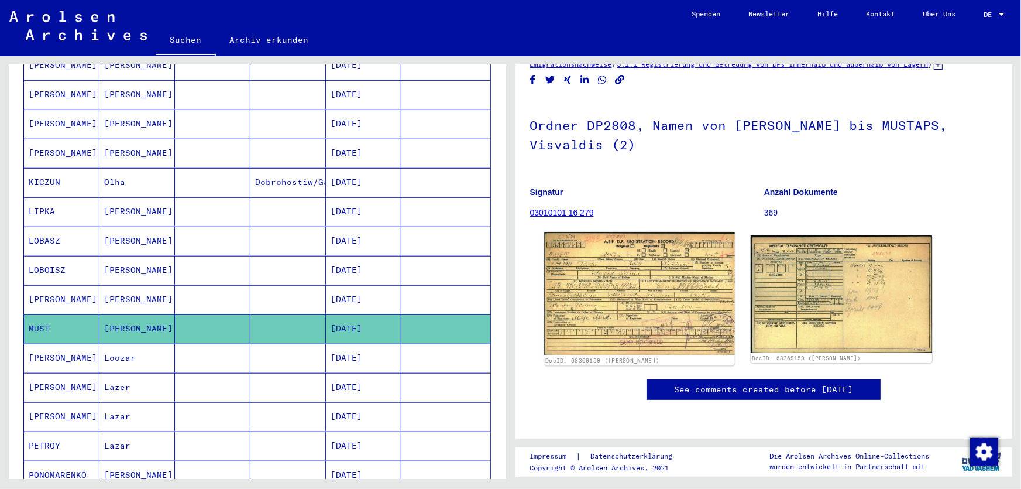
scroll to position [106, 0]
click at [630, 232] on img at bounding box center [639, 293] width 190 height 123
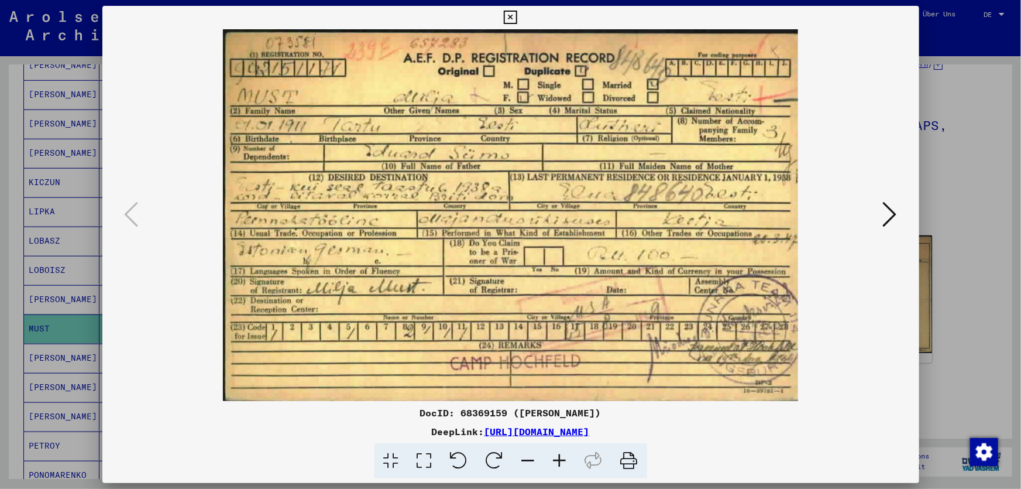
click at [969, 166] on div at bounding box center [510, 244] width 1021 height 489
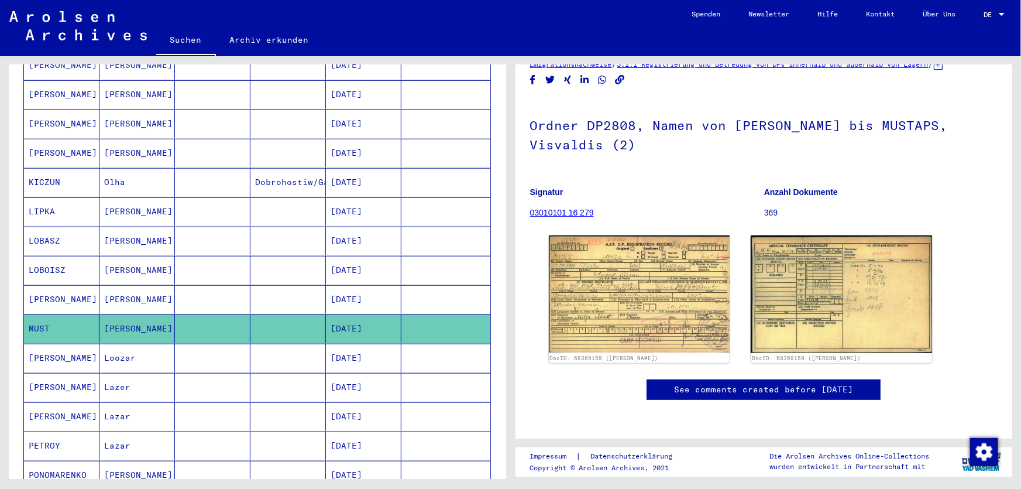
click at [360, 344] on mat-cell "[DATE]" at bounding box center [363, 357] width 75 height 29
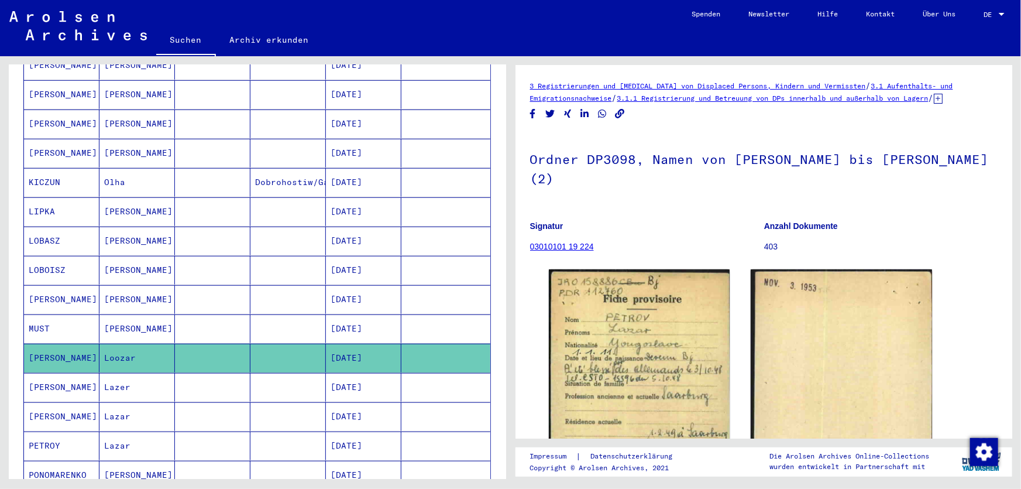
scroll to position [456, 0]
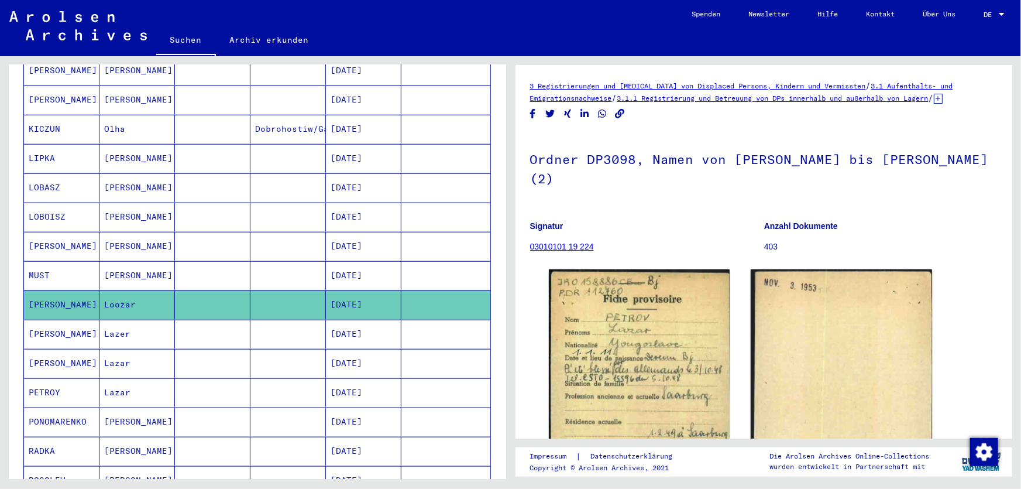
click at [341, 319] on mat-cell "[DATE]" at bounding box center [363, 333] width 75 height 29
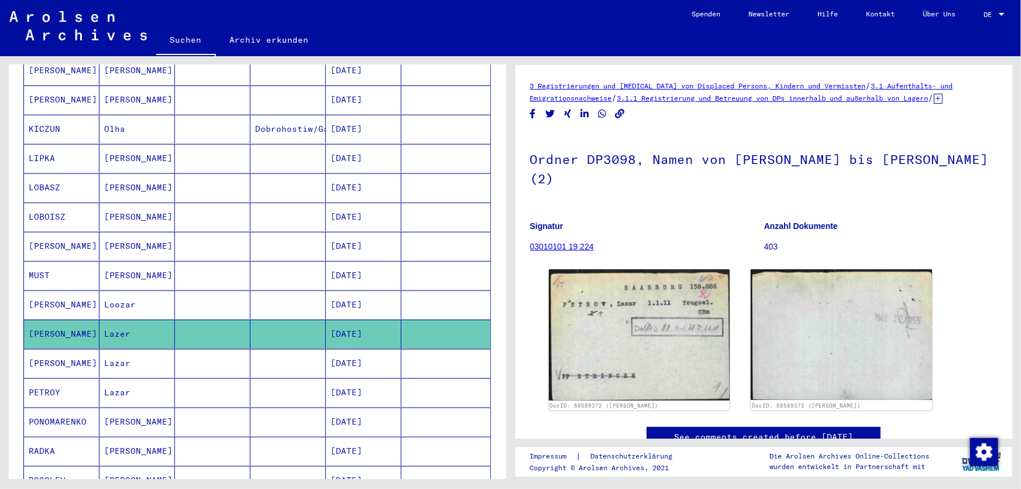
click at [330, 349] on mat-cell "[DATE]" at bounding box center [363, 363] width 75 height 29
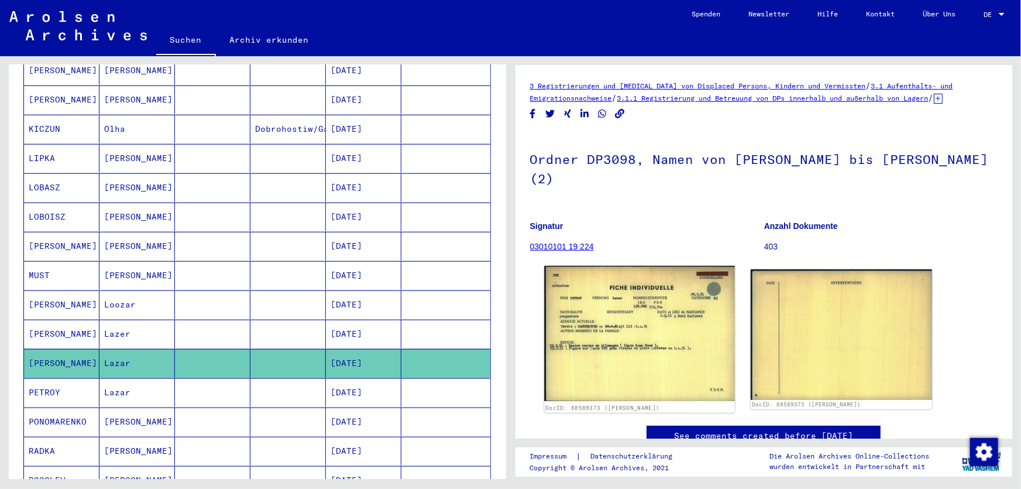
click at [603, 301] on img at bounding box center [639, 333] width 190 height 135
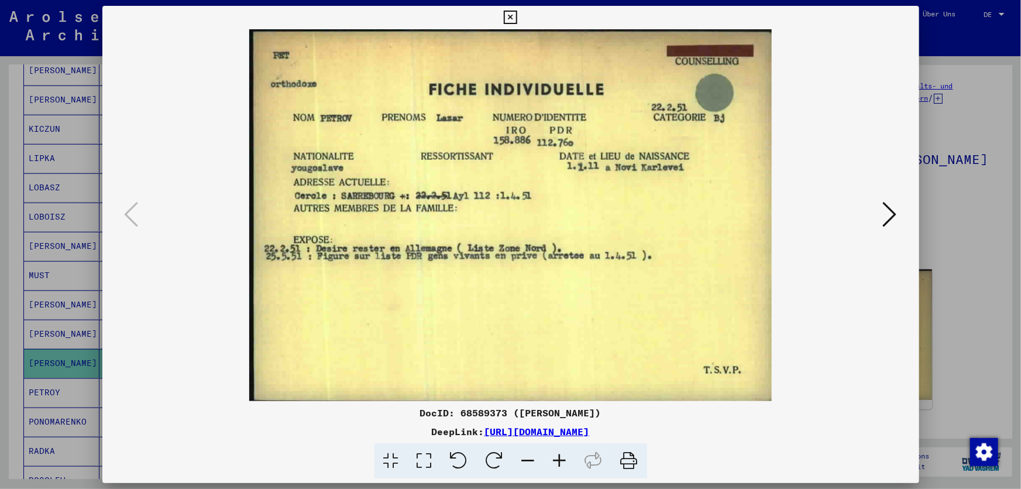
click at [951, 130] on div at bounding box center [510, 244] width 1021 height 489
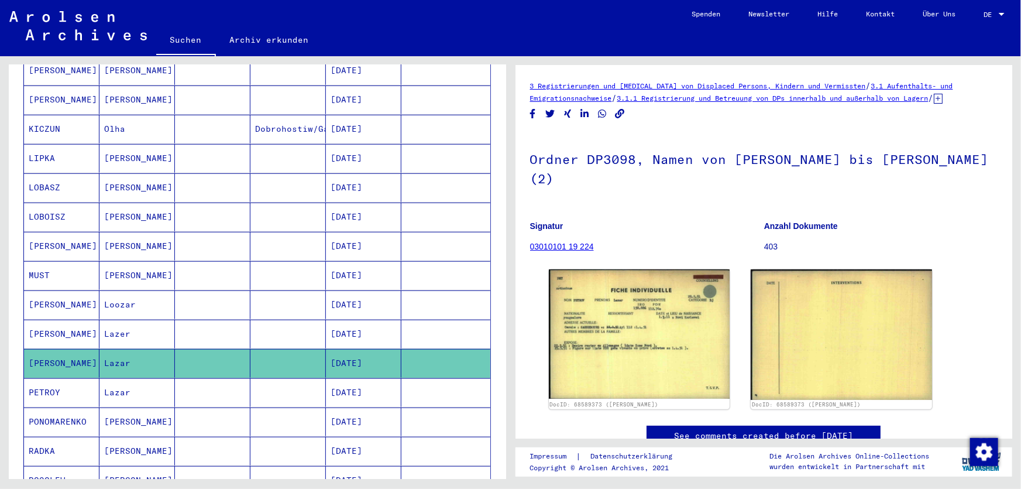
click at [362, 380] on mat-cell "[DATE]" at bounding box center [363, 392] width 75 height 29
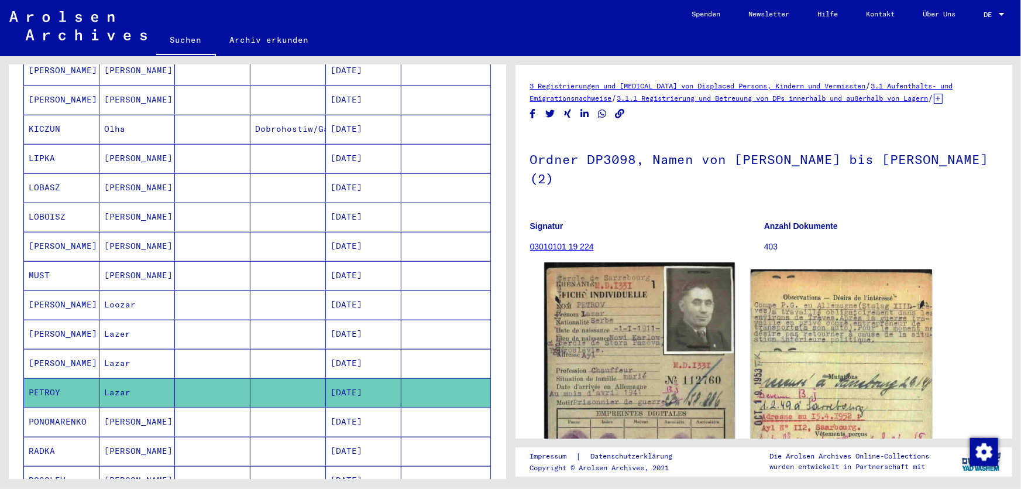
click at [623, 326] on img at bounding box center [639, 398] width 190 height 272
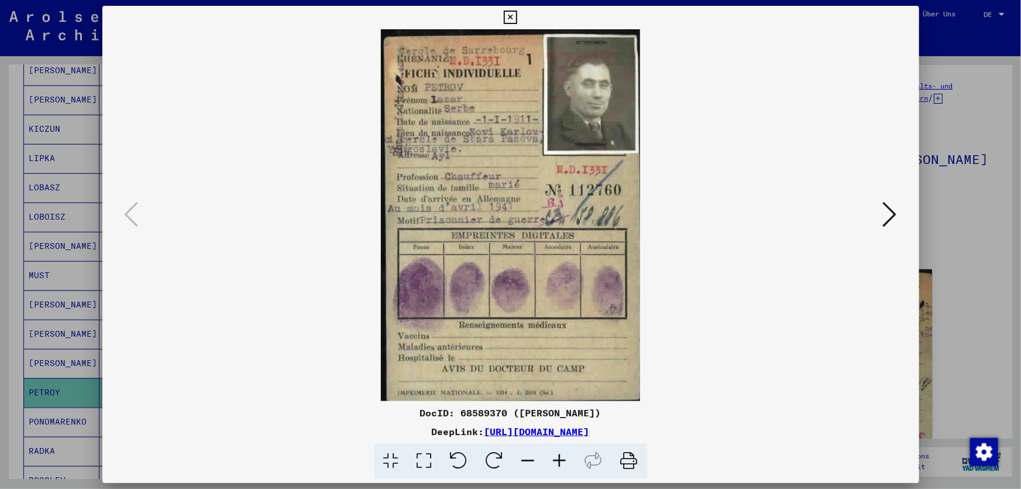
click at [975, 190] on div at bounding box center [510, 244] width 1021 height 489
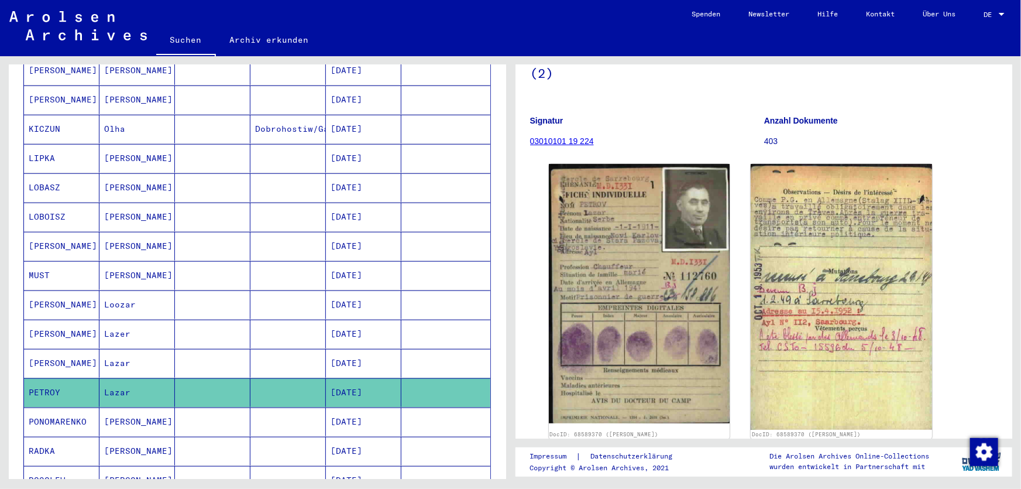
scroll to position [106, 0]
click at [339, 417] on mat-cell "[DATE]" at bounding box center [363, 421] width 75 height 29
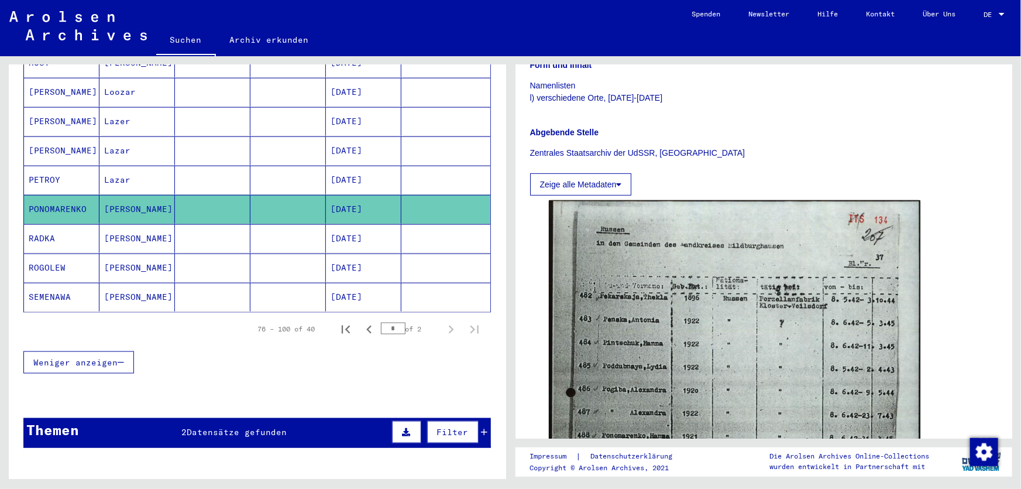
click at [349, 224] on mat-cell "[DATE]" at bounding box center [363, 238] width 75 height 29
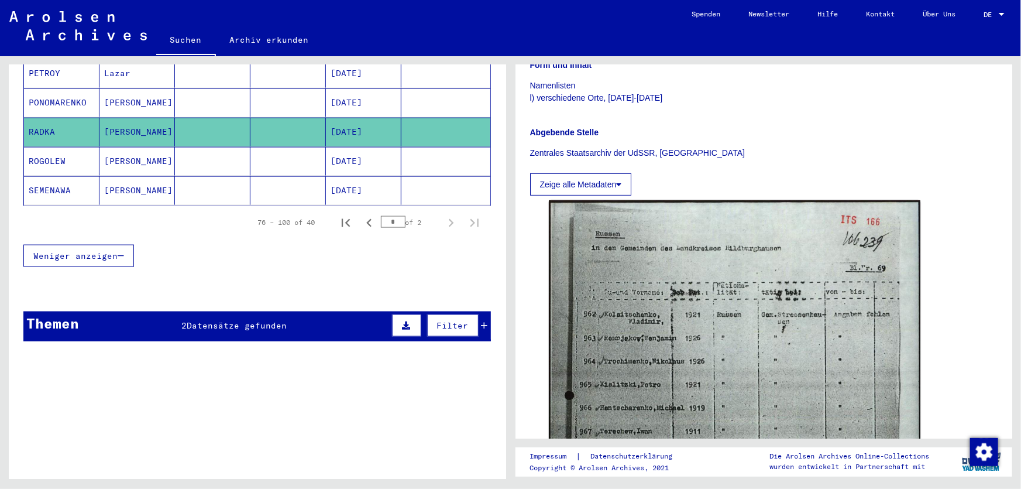
click at [352, 147] on mat-cell "[DATE]" at bounding box center [363, 161] width 75 height 29
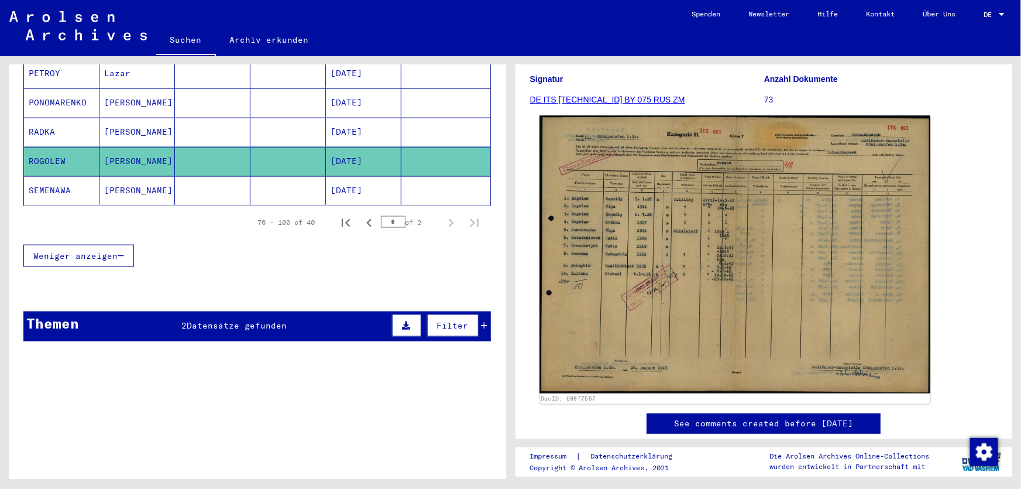
click at [640, 267] on img at bounding box center [734, 254] width 390 height 278
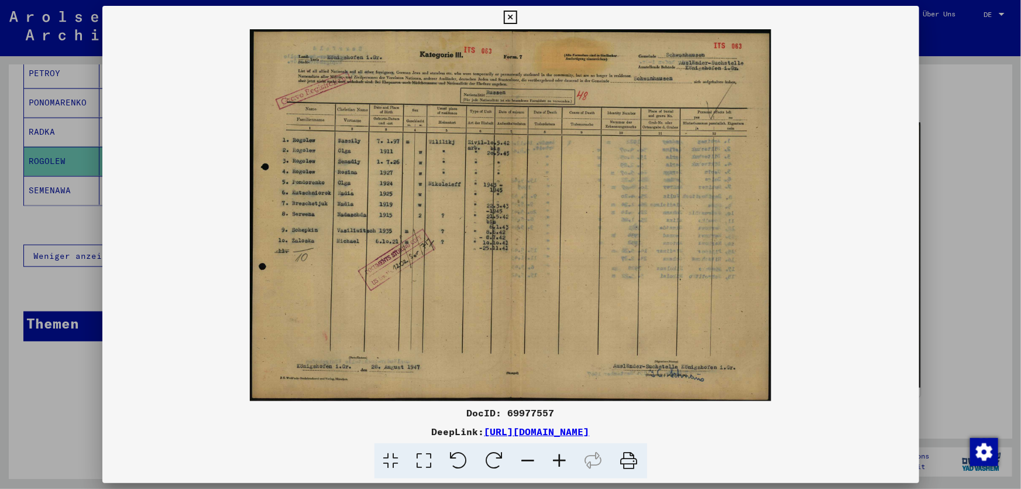
click at [946, 211] on div at bounding box center [510, 244] width 1021 height 489
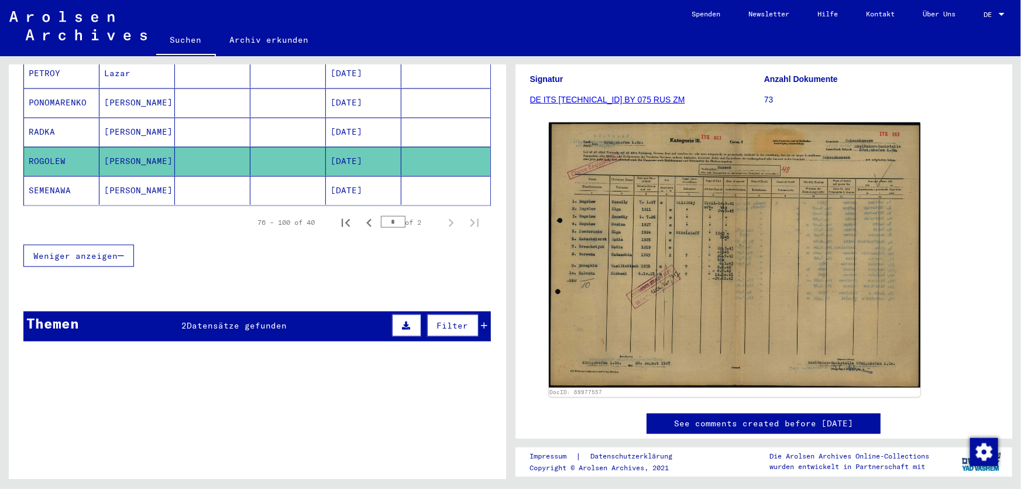
click at [367, 176] on mat-cell "[DATE]" at bounding box center [363, 190] width 75 height 29
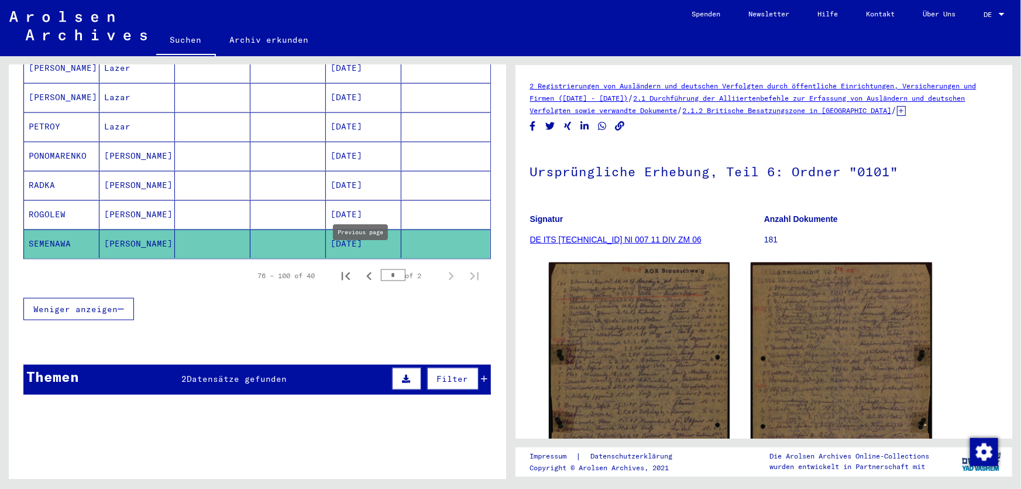
click at [362, 268] on icon "Previous page" at bounding box center [369, 276] width 16 height 16
type input "*"
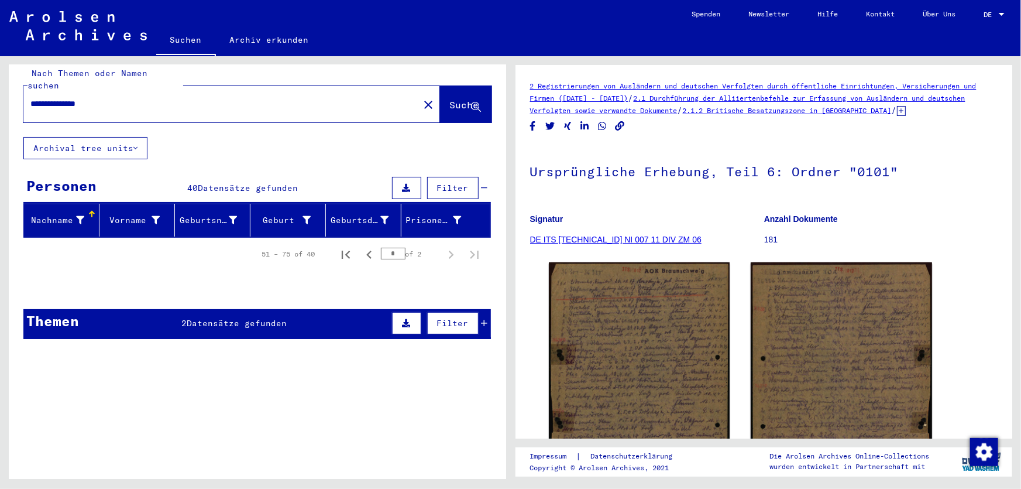
click at [42, 98] on input "**********" at bounding box center [221, 104] width 382 height 12
click at [43, 98] on input "**********" at bounding box center [221, 104] width 382 height 12
click at [44, 98] on input "**********" at bounding box center [221, 104] width 382 height 12
type input "**********"
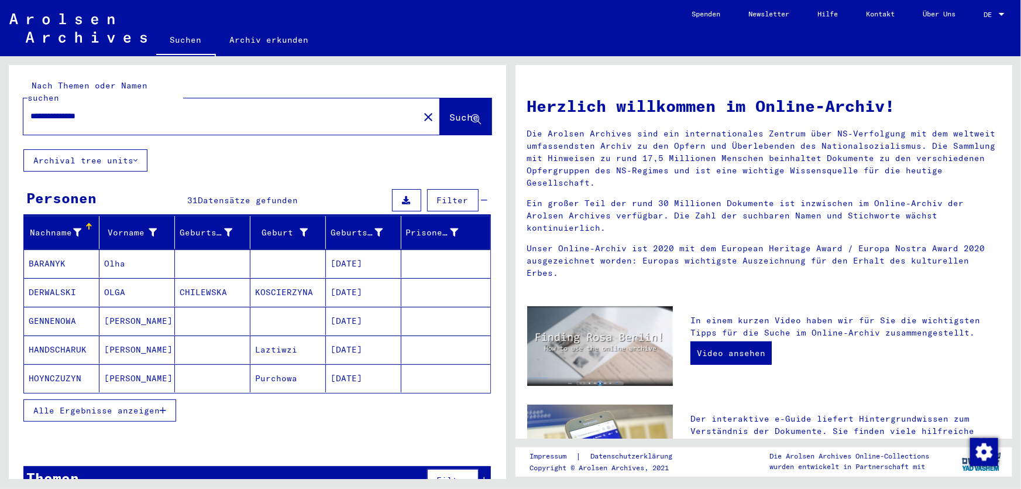
click at [92, 399] on button "Alle Ergebnisse anzeigen" at bounding box center [99, 410] width 153 height 22
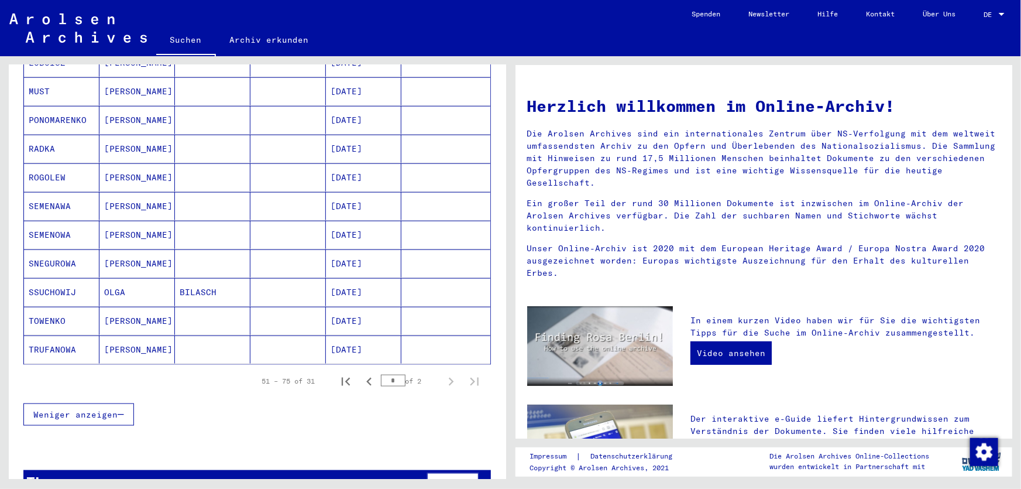
scroll to position [620, 0]
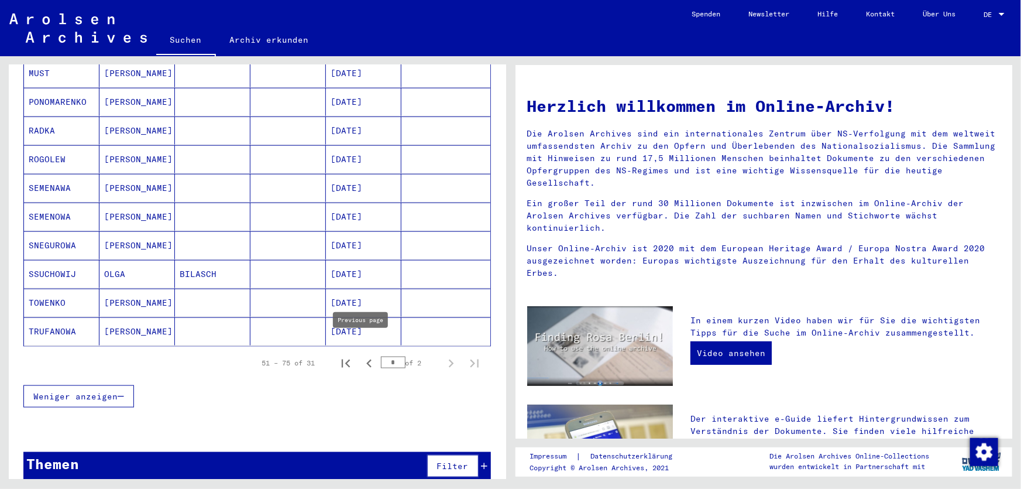
click at [362, 355] on icon "Previous page" at bounding box center [369, 363] width 16 height 16
type input "*"
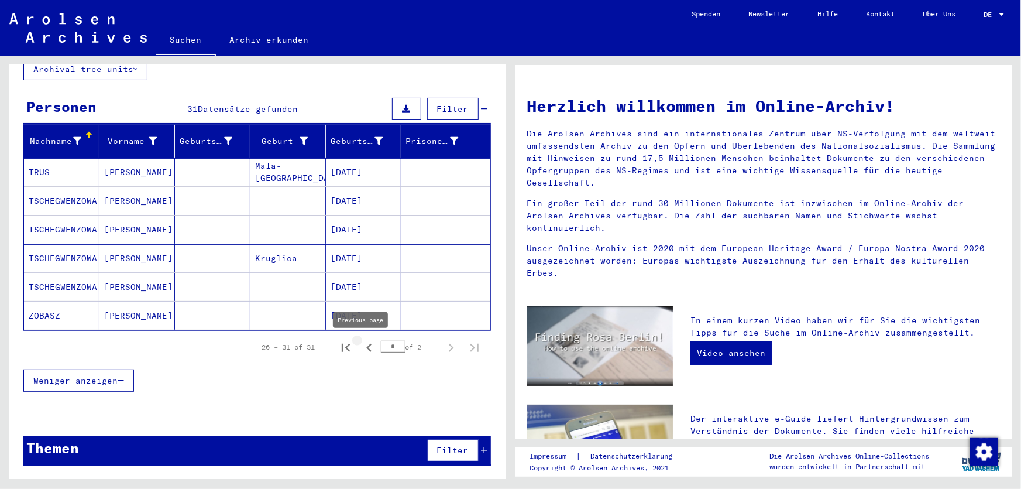
scroll to position [77, 0]
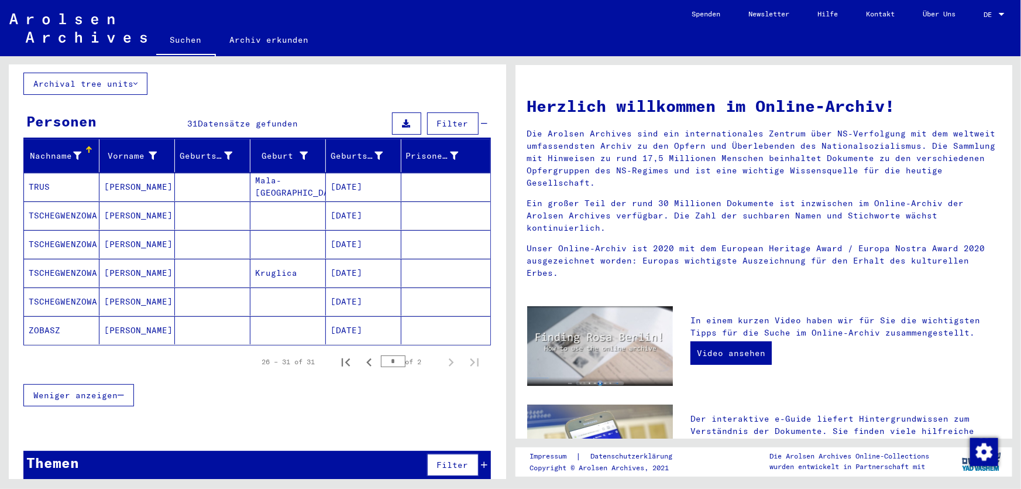
click at [347, 173] on mat-cell "[DATE]" at bounding box center [363, 187] width 75 height 28
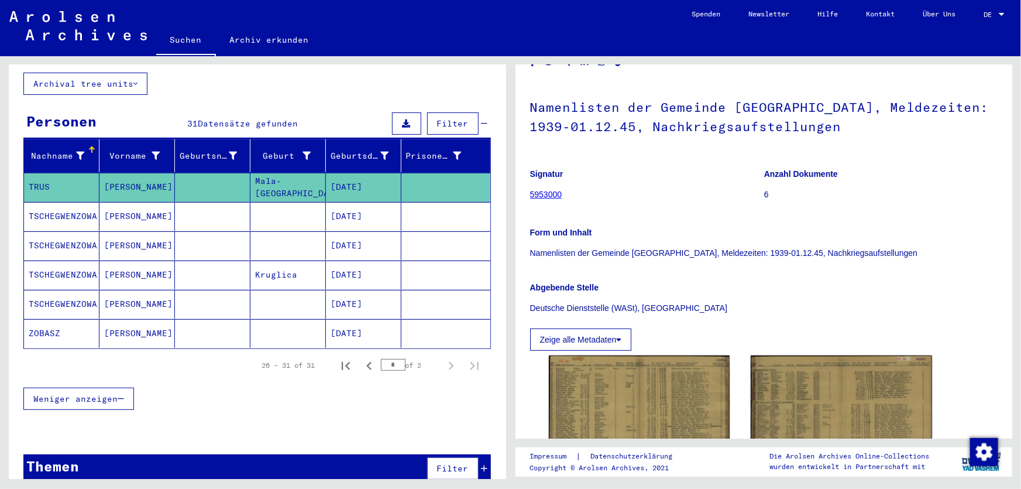
scroll to position [212, 0]
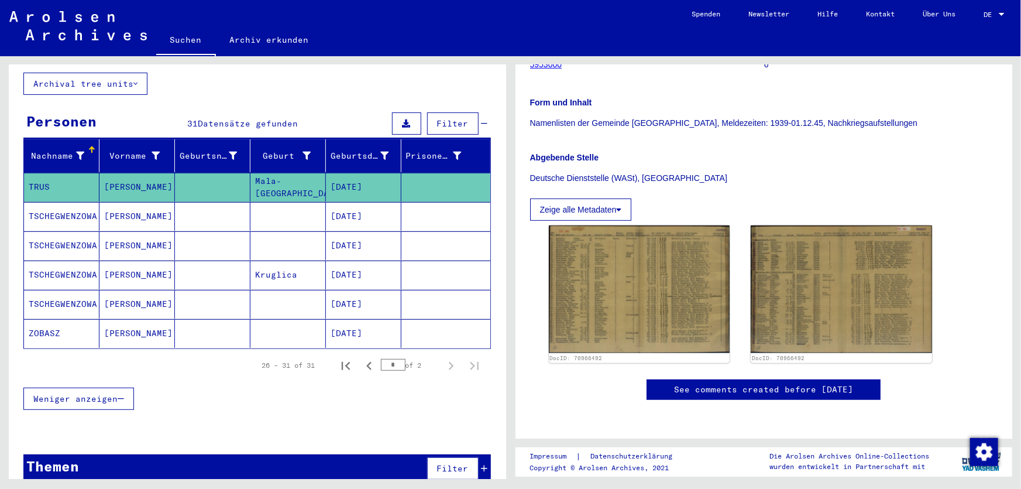
click at [352, 204] on mat-cell "[DATE]" at bounding box center [363, 216] width 75 height 29
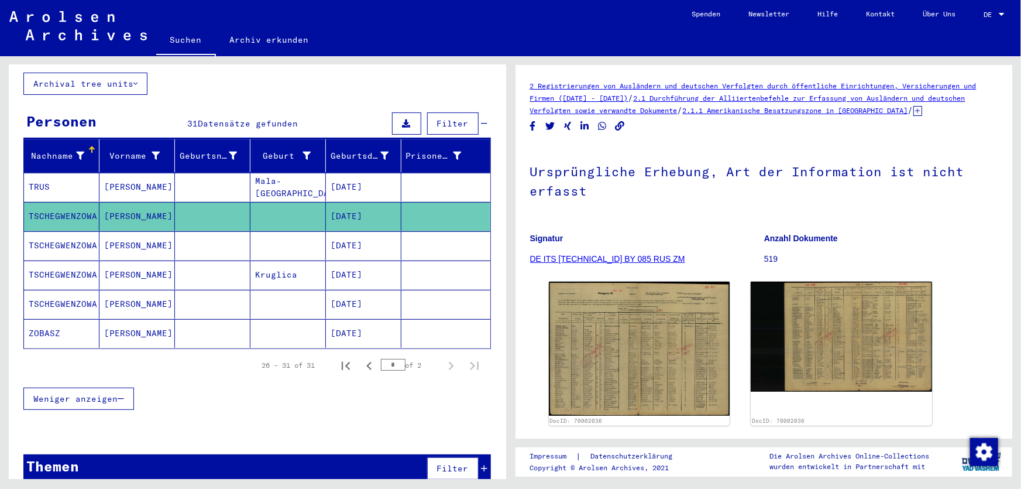
click at [350, 235] on mat-cell "[DATE]" at bounding box center [363, 245] width 75 height 29
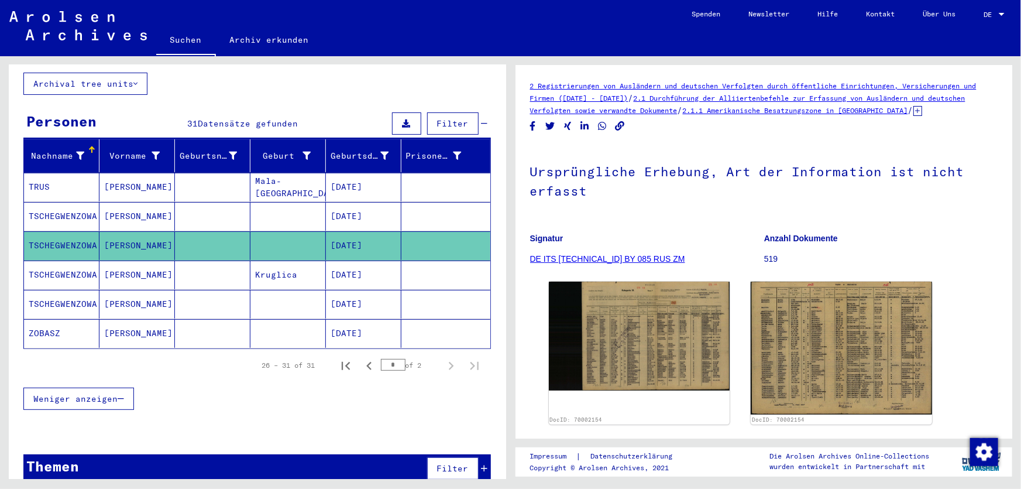
click at [355, 269] on mat-cell "[DATE]" at bounding box center [363, 274] width 75 height 29
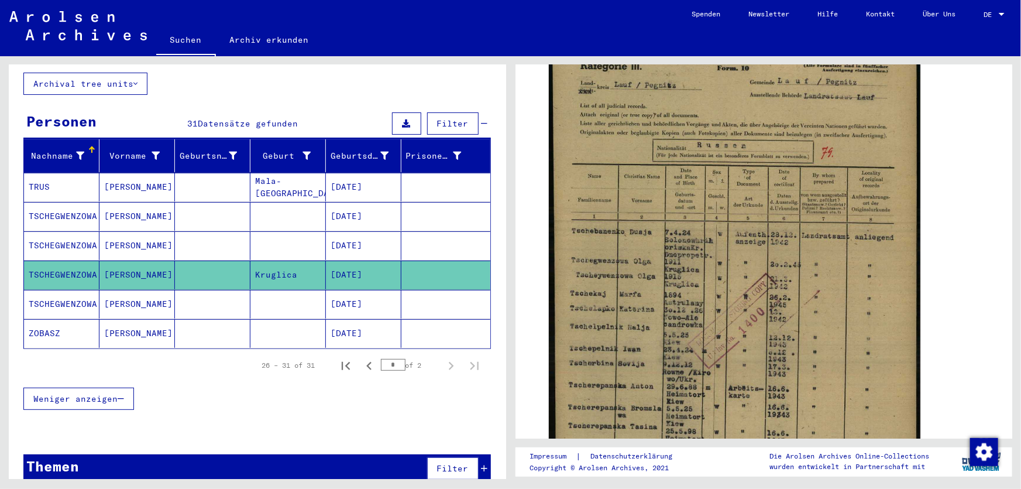
scroll to position [266, 0]
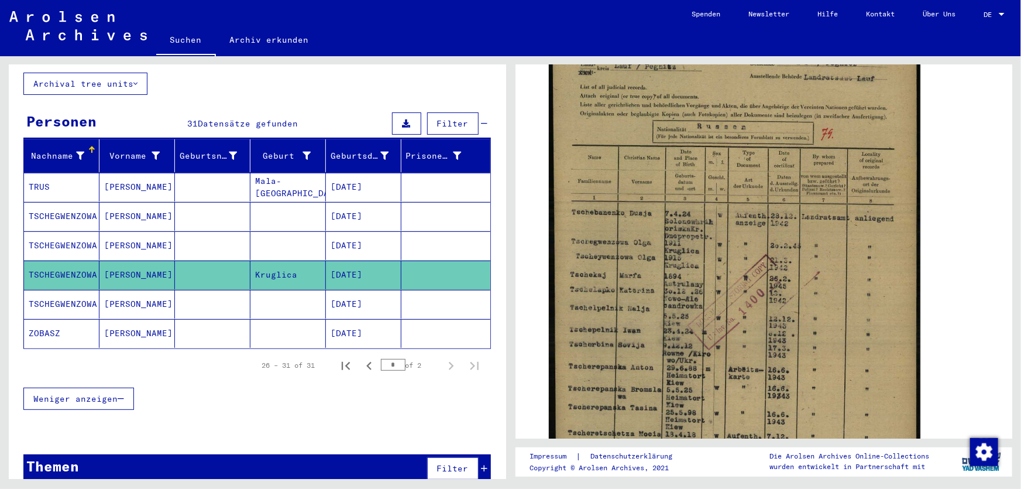
click at [334, 290] on mat-cell "[DATE]" at bounding box center [363, 304] width 75 height 29
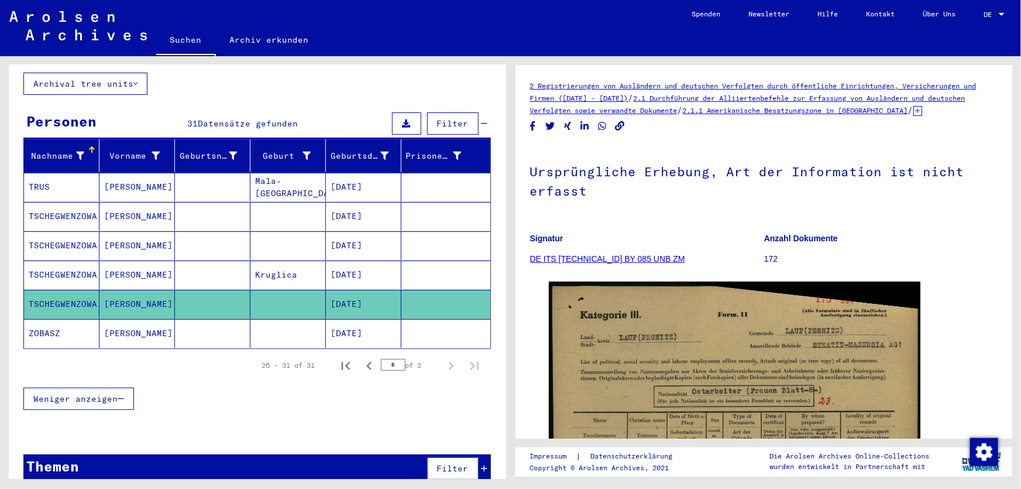
scroll to position [212, 0]
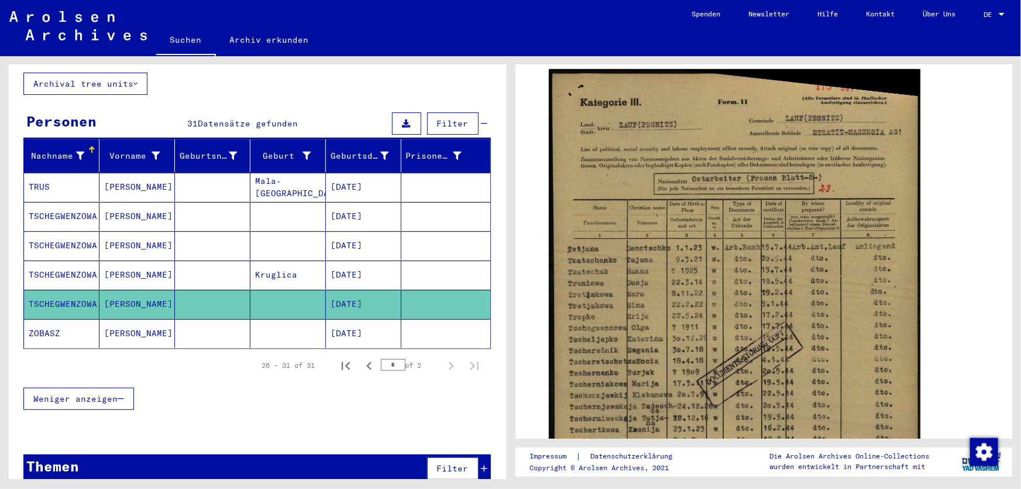
click at [326, 319] on mat-cell "[DATE]" at bounding box center [363, 333] width 75 height 29
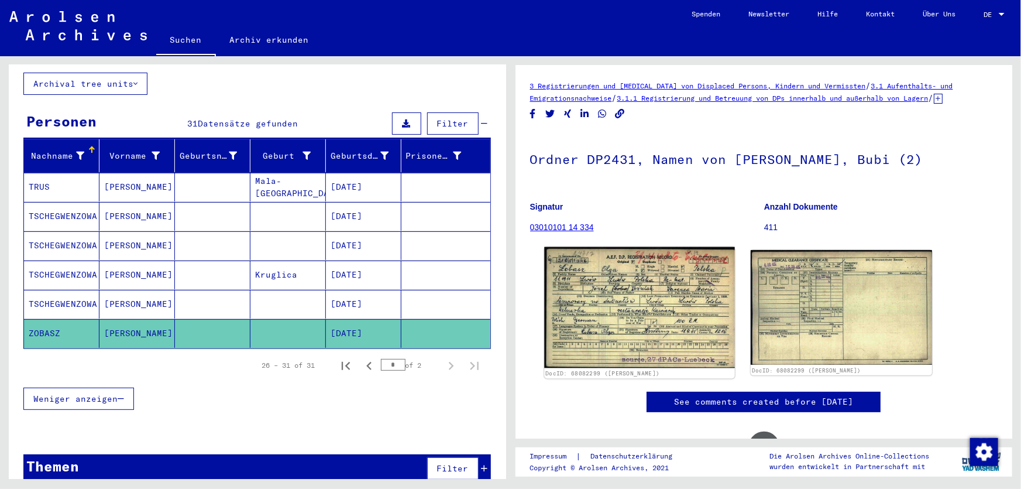
click at [651, 317] on img at bounding box center [639, 307] width 190 height 121
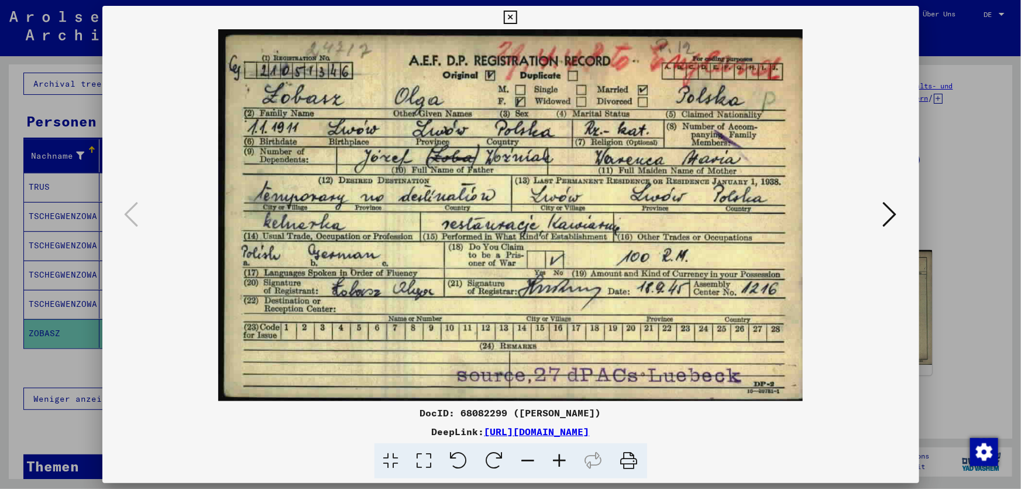
click at [972, 154] on div at bounding box center [510, 244] width 1021 height 489
